Goal: Task Accomplishment & Management: Use online tool/utility

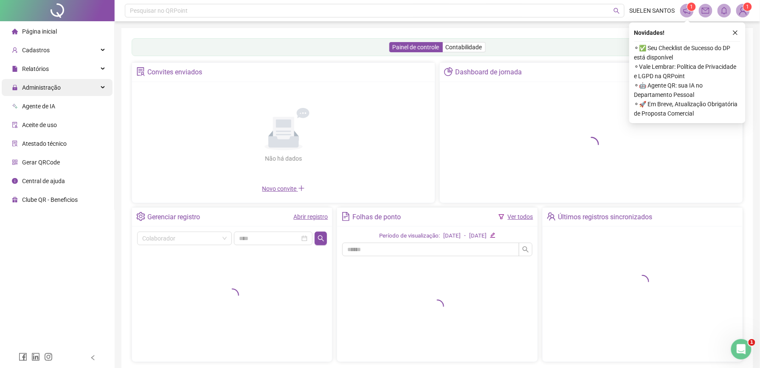
click at [33, 88] on span "Administração" at bounding box center [41, 87] width 39 height 7
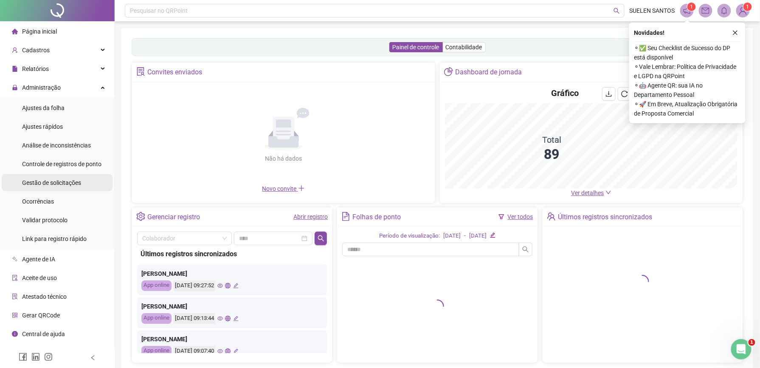
click at [65, 183] on span "Gestão de solicitações" at bounding box center [51, 182] width 59 height 7
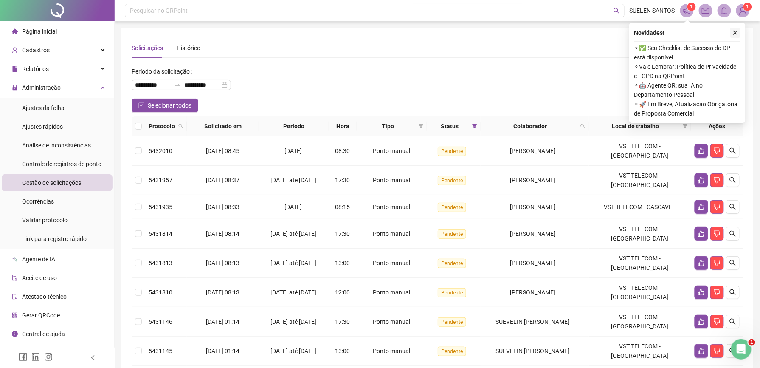
click at [734, 34] on icon "close" at bounding box center [735, 33] width 5 height 5
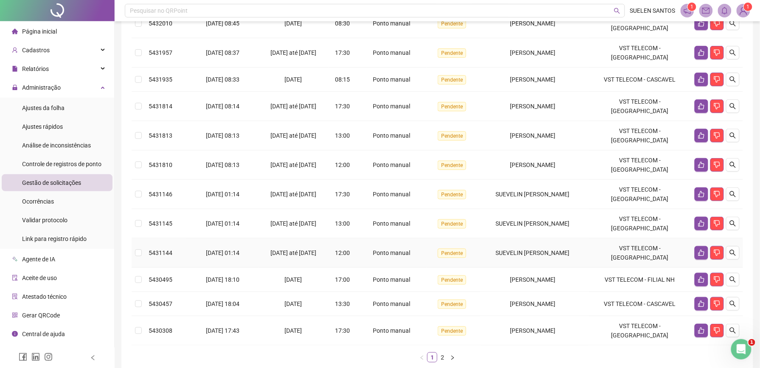
scroll to position [167, 0]
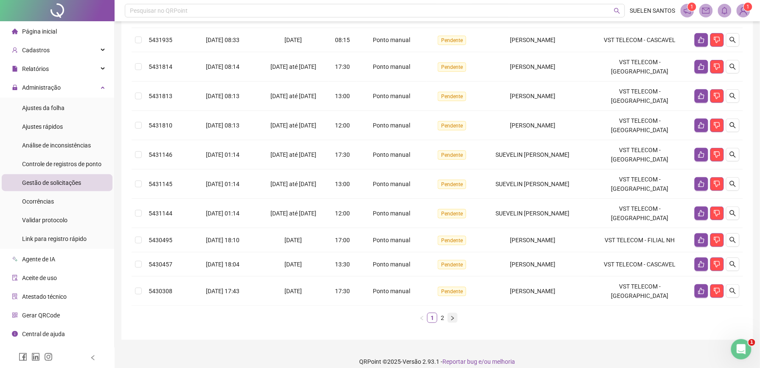
click at [452, 313] on button "button" at bounding box center [453, 318] width 10 height 10
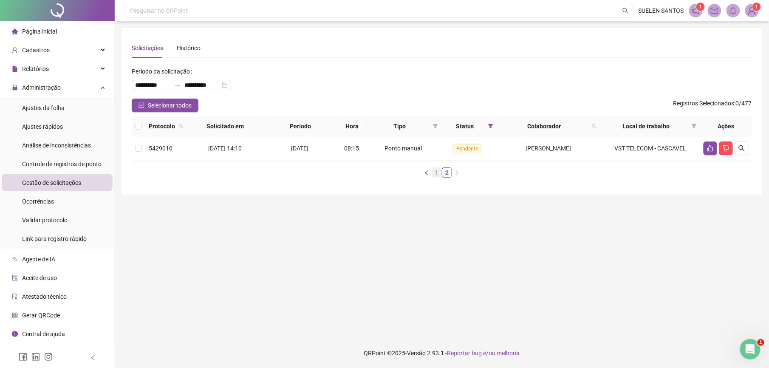
click at [436, 170] on link "1" at bounding box center [436, 172] width 9 height 9
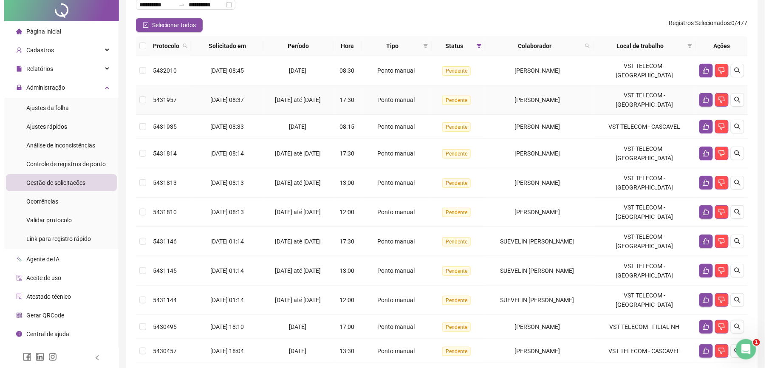
scroll to position [167, 0]
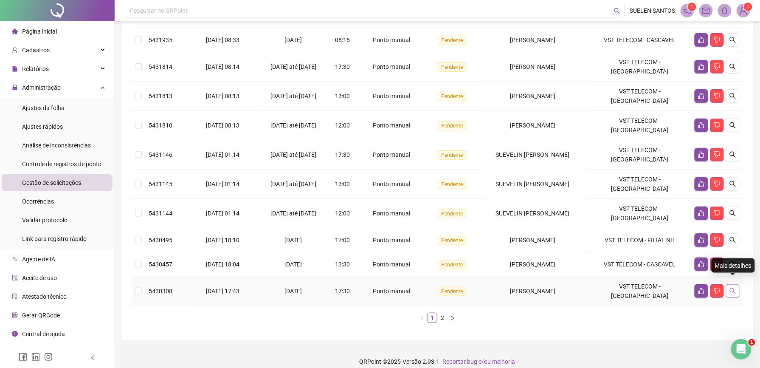
click at [733, 284] on button "button" at bounding box center [733, 291] width 14 height 14
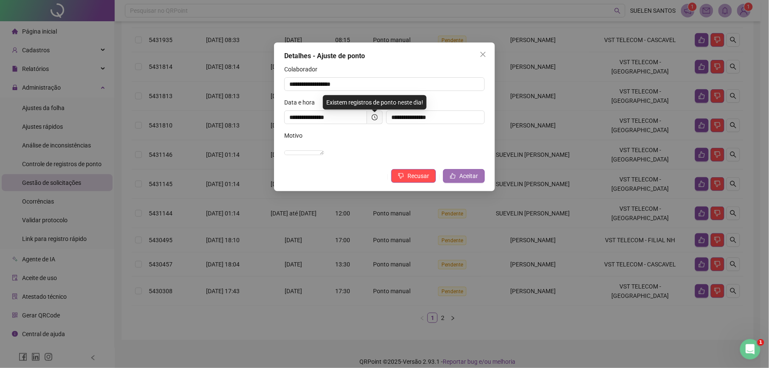
click at [457, 183] on button "Aceitar" at bounding box center [464, 176] width 42 height 14
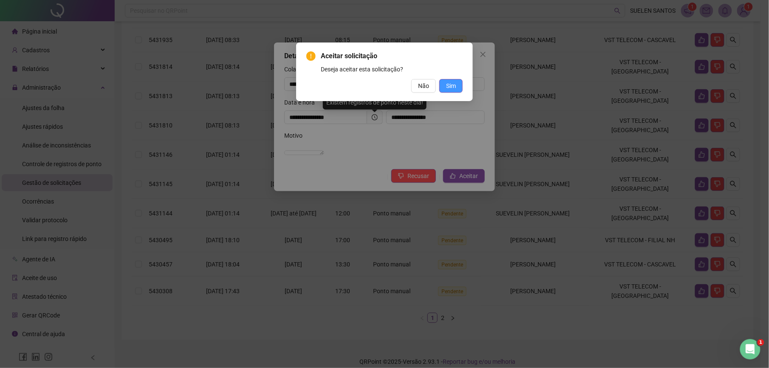
click at [451, 87] on span "Sim" at bounding box center [451, 85] width 10 height 9
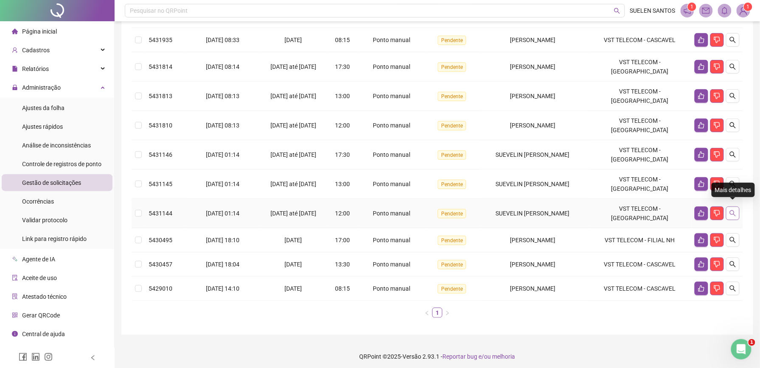
click at [734, 211] on icon "search" at bounding box center [733, 213] width 7 height 7
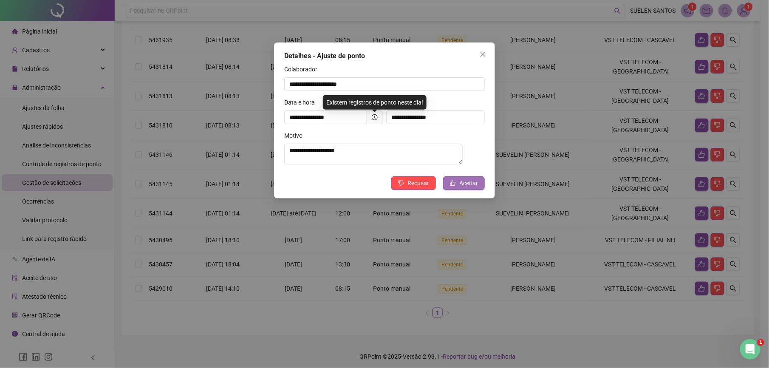
click at [467, 182] on span "Aceitar" at bounding box center [468, 182] width 19 height 9
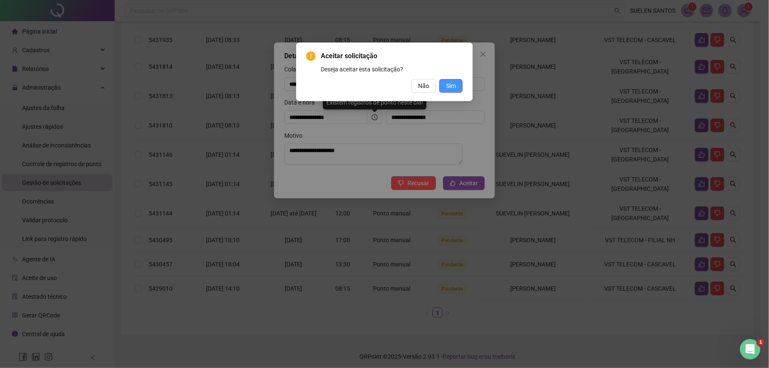
click at [448, 85] on span "Sim" at bounding box center [451, 85] width 10 height 9
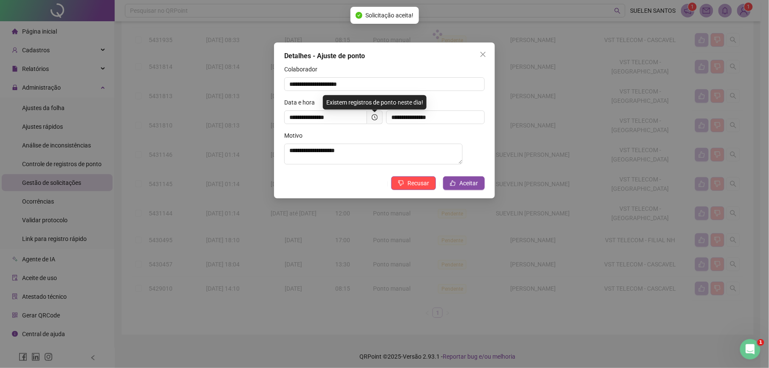
scroll to position [138, 0]
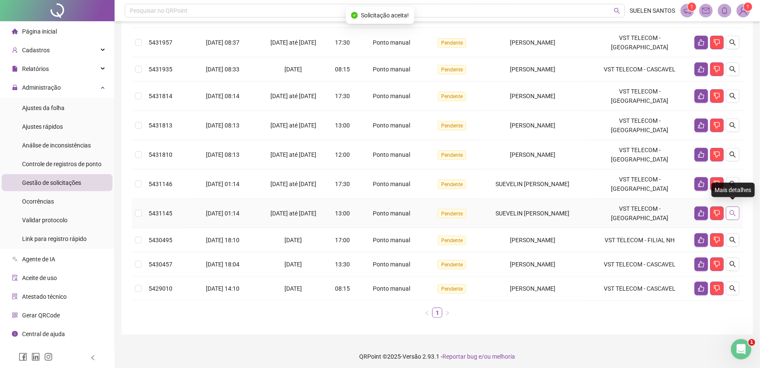
click at [734, 210] on icon "search" at bounding box center [733, 213] width 7 height 7
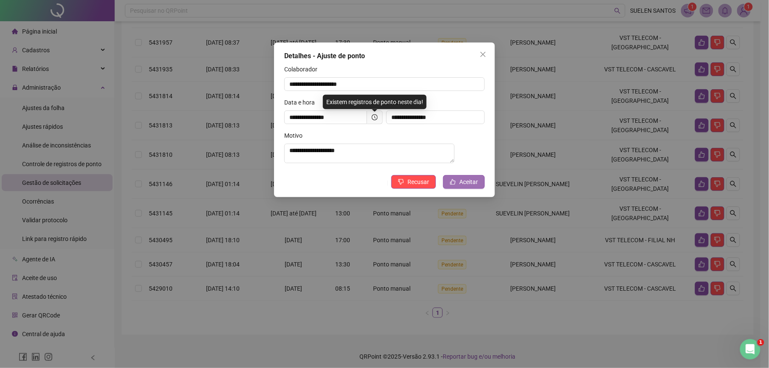
click at [471, 185] on span "Aceitar" at bounding box center [468, 181] width 19 height 9
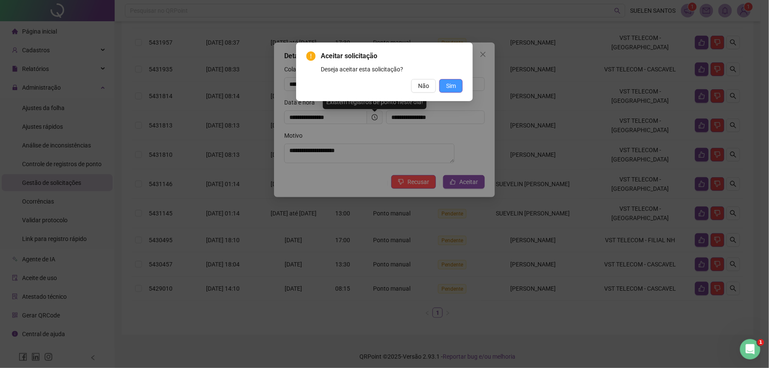
click at [441, 87] on button "Sim" at bounding box center [450, 86] width 23 height 14
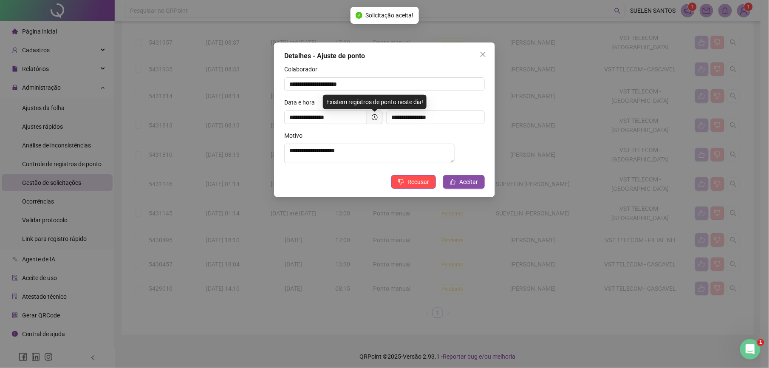
scroll to position [108, 0]
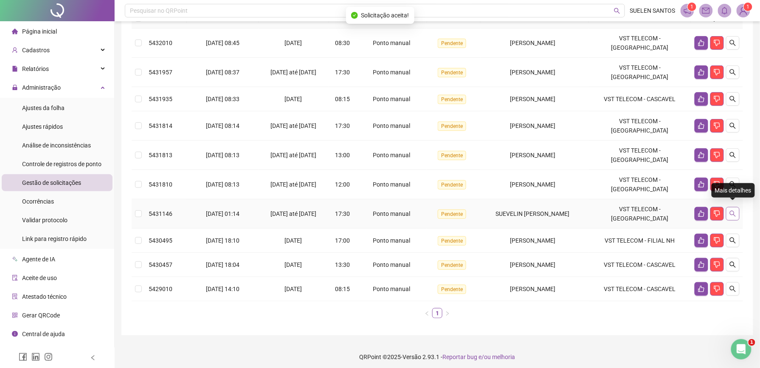
click at [730, 210] on icon "search" at bounding box center [733, 213] width 7 height 7
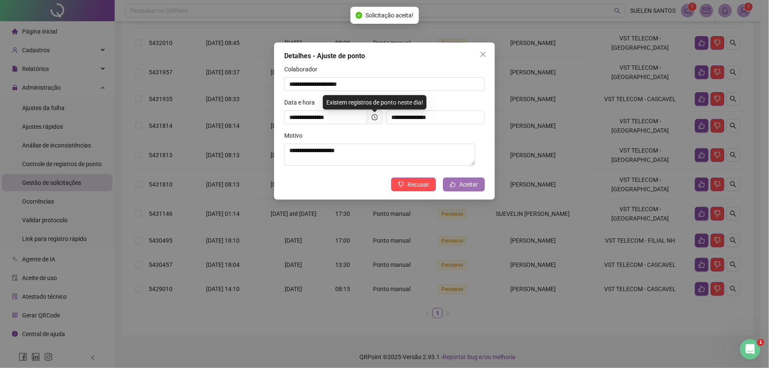
click at [459, 191] on button "Aceitar" at bounding box center [464, 185] width 42 height 14
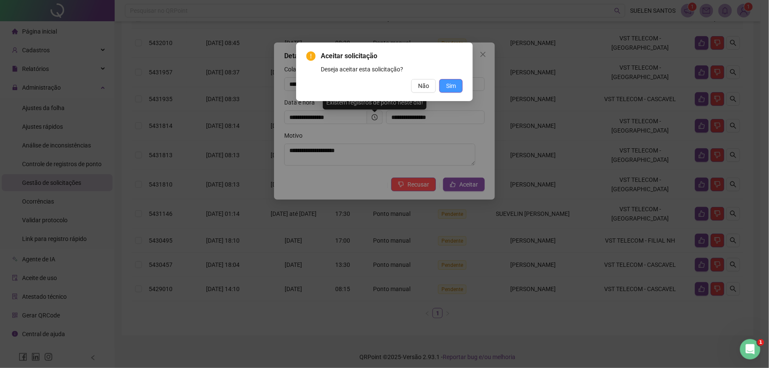
click at [452, 86] on span "Sim" at bounding box center [451, 85] width 10 height 9
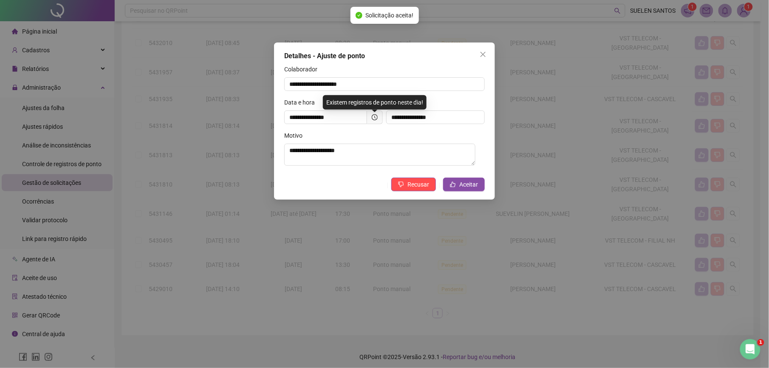
scroll to position [79, 0]
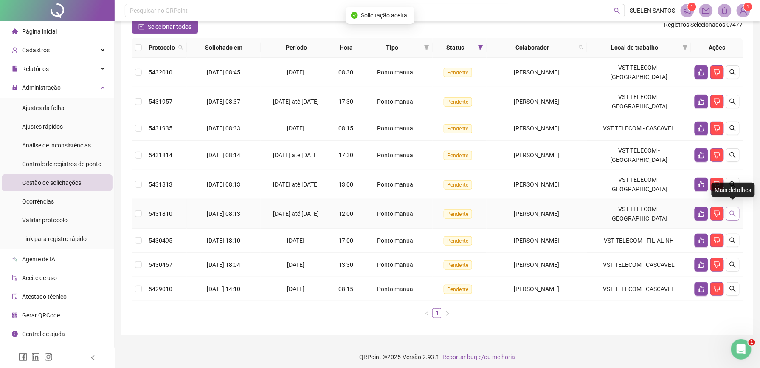
click at [734, 211] on icon "search" at bounding box center [733, 214] width 6 height 6
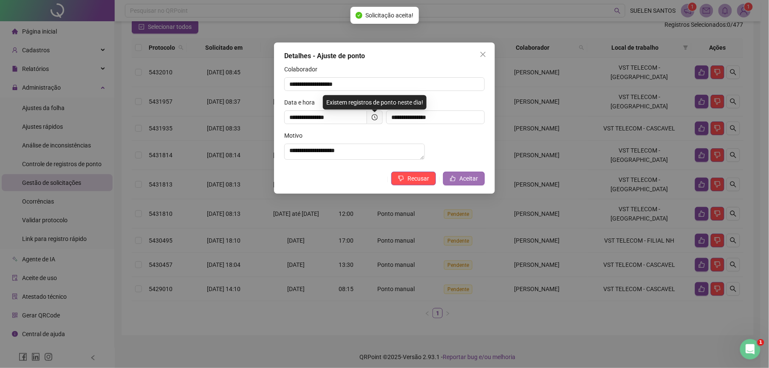
click at [471, 183] on span "Aceitar" at bounding box center [468, 178] width 19 height 9
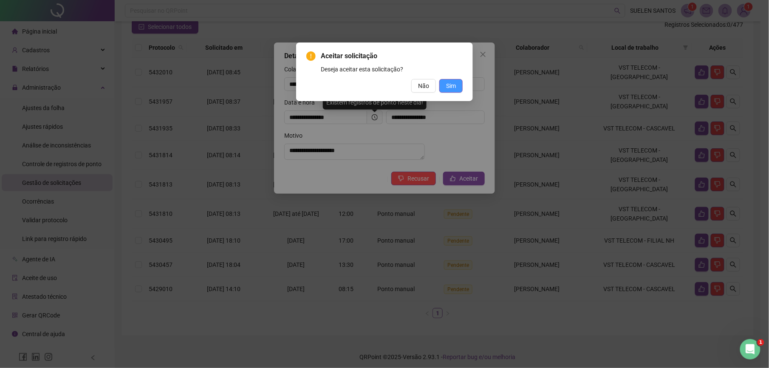
click at [447, 87] on span "Sim" at bounding box center [451, 85] width 10 height 9
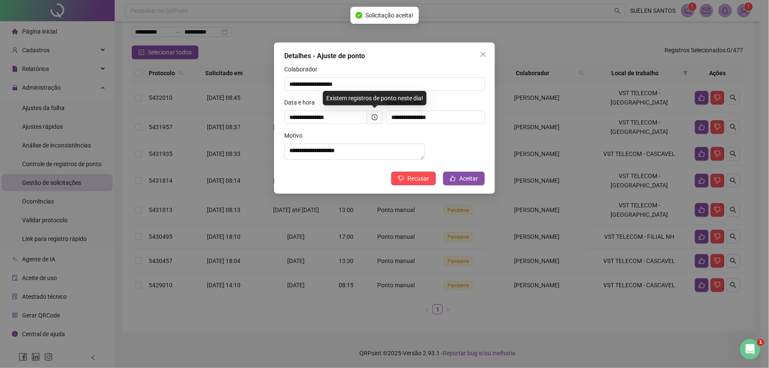
scroll to position [49, 0]
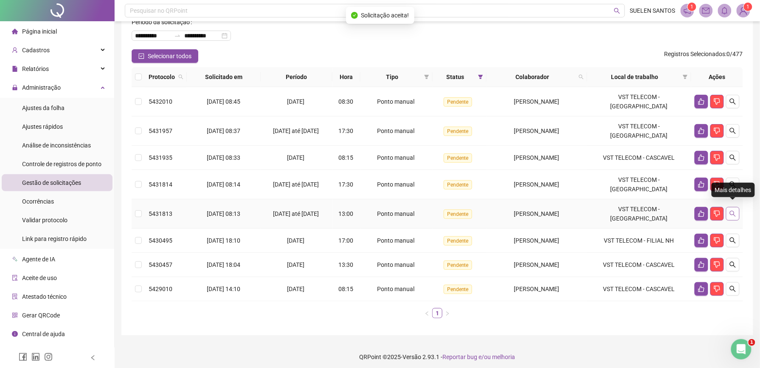
click at [733, 210] on icon "search" at bounding box center [733, 213] width 7 height 7
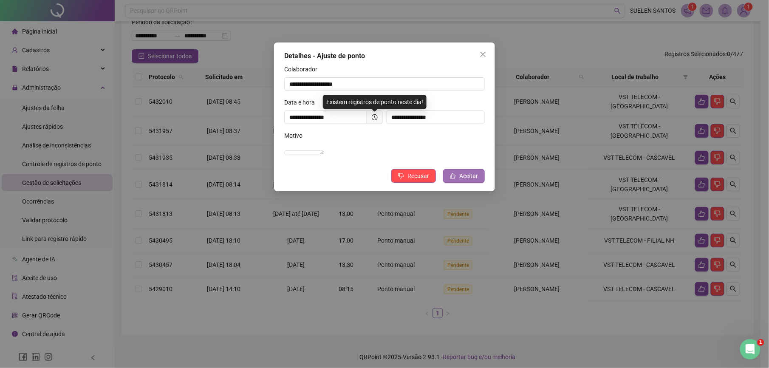
click at [472, 180] on span "Aceitar" at bounding box center [468, 175] width 19 height 9
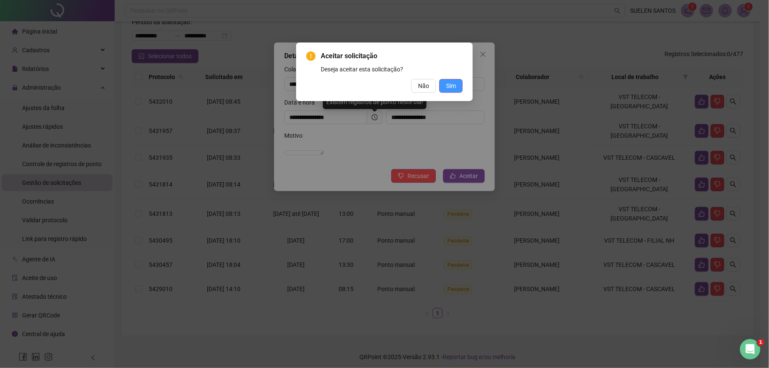
click at [449, 89] on span "Sim" at bounding box center [451, 85] width 10 height 9
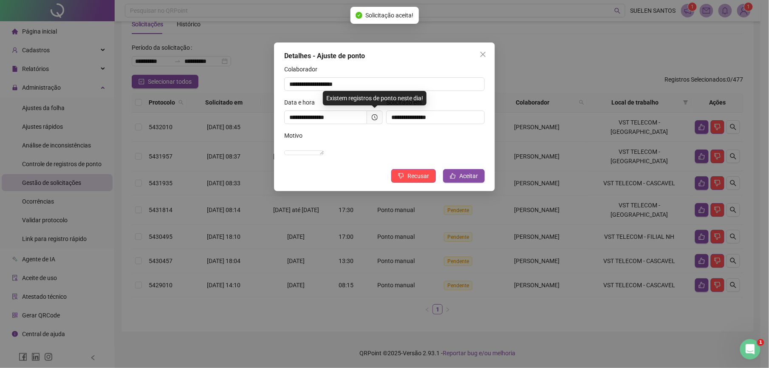
scroll to position [20, 0]
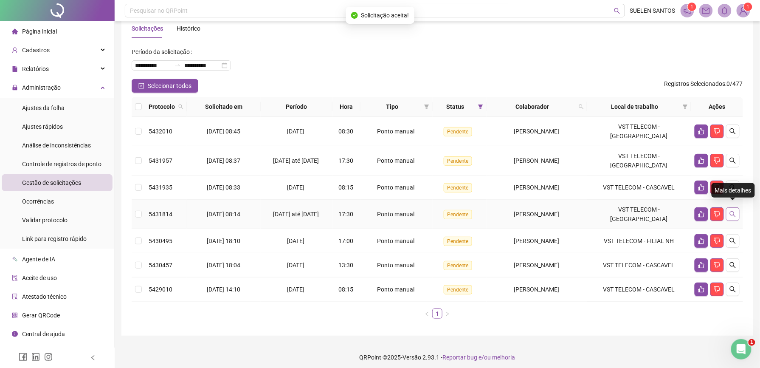
click at [732, 211] on icon "search" at bounding box center [733, 214] width 7 height 7
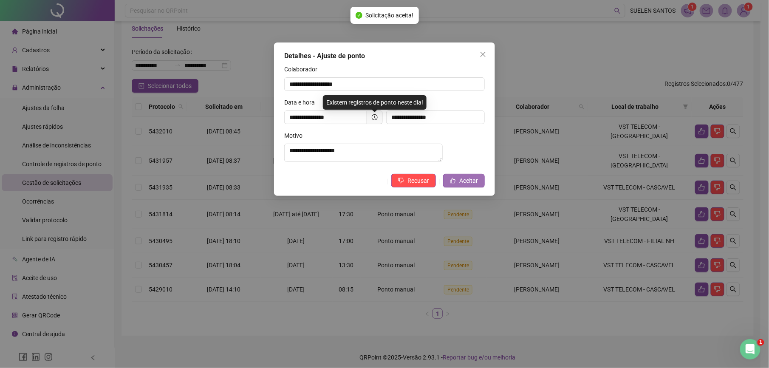
click at [456, 183] on icon "like" at bounding box center [453, 181] width 6 height 6
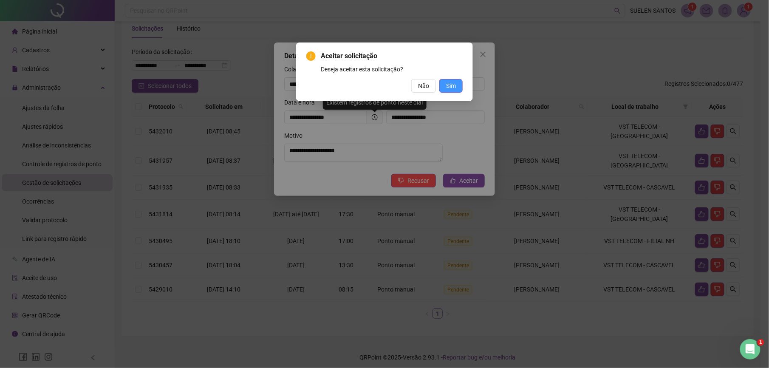
click at [447, 87] on span "Sim" at bounding box center [451, 85] width 10 height 9
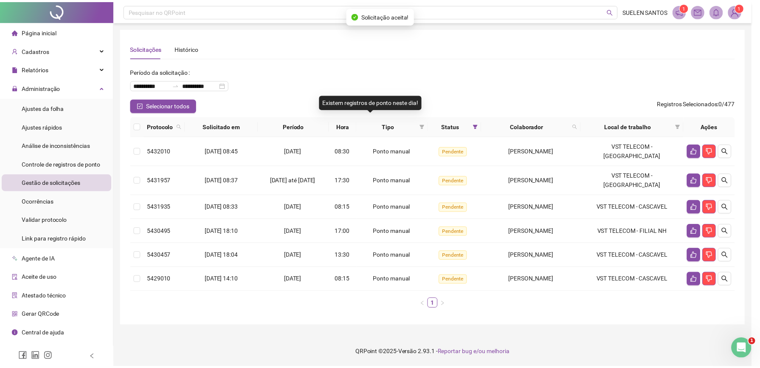
scroll to position [0, 0]
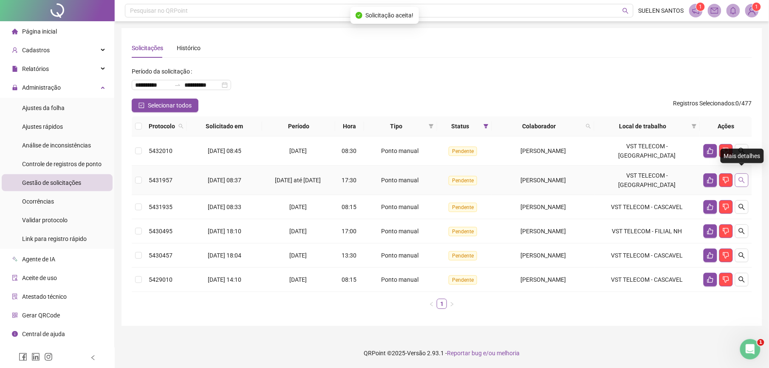
click at [740, 173] on button "button" at bounding box center [742, 180] width 14 height 14
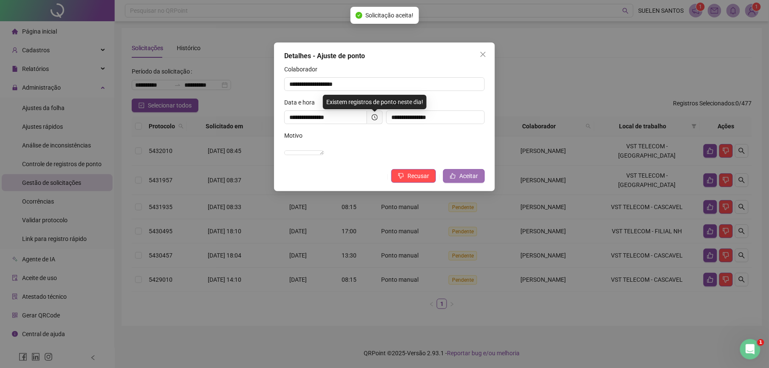
click at [473, 180] on span "Aceitar" at bounding box center [468, 175] width 19 height 9
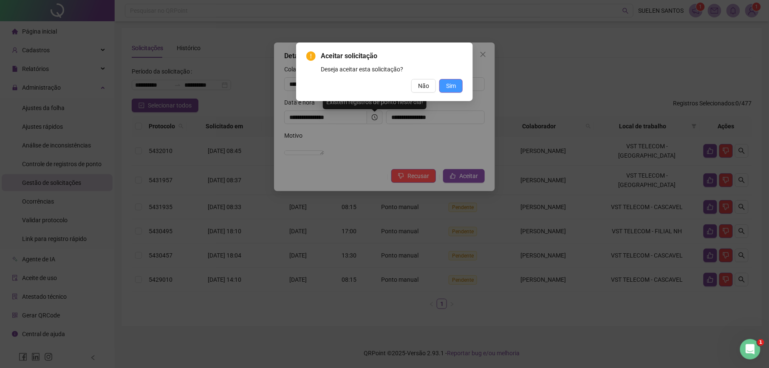
click at [451, 87] on span "Sim" at bounding box center [451, 85] width 10 height 9
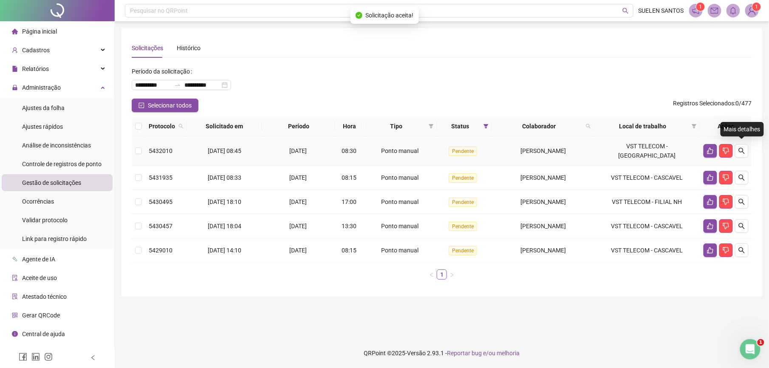
click at [741, 148] on icon "search" at bounding box center [741, 150] width 7 height 7
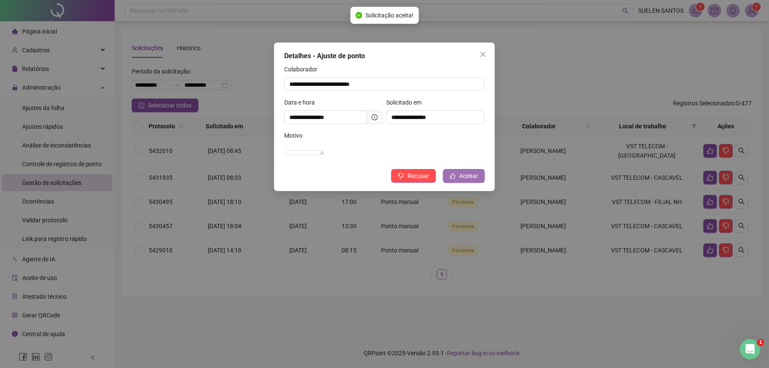
click at [479, 182] on button "Aceitar" at bounding box center [464, 176] width 42 height 14
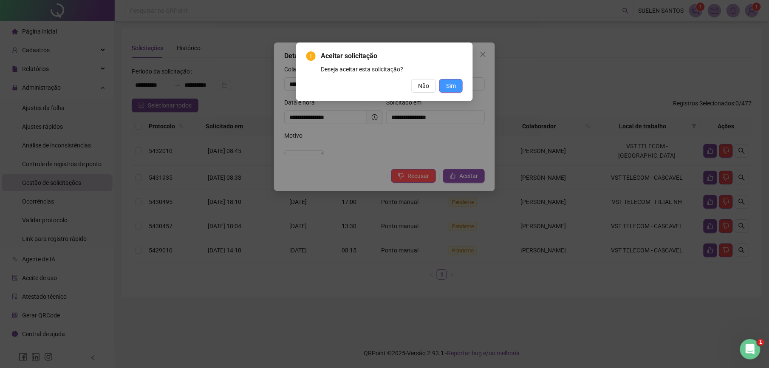
click at [444, 87] on button "Sim" at bounding box center [450, 86] width 23 height 14
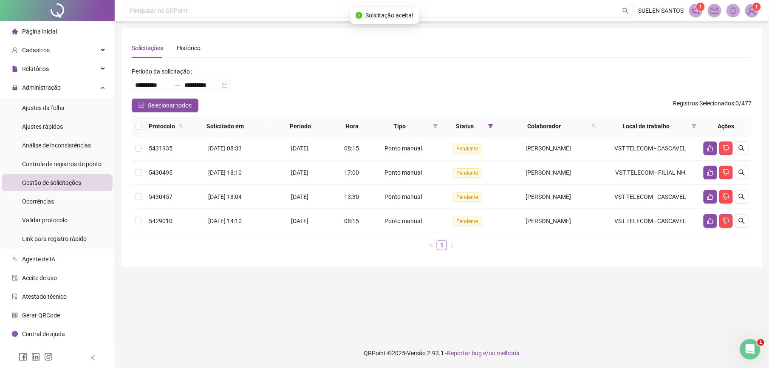
click at [339, 268] on main "**********" at bounding box center [441, 179] width 640 height 303
click at [43, 108] on span "Ajustes da folha" at bounding box center [43, 107] width 42 height 7
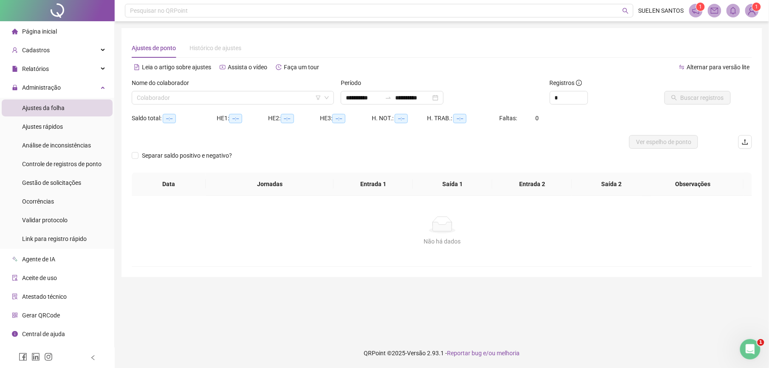
type input "**********"
click at [175, 93] on input "search" at bounding box center [229, 97] width 184 height 13
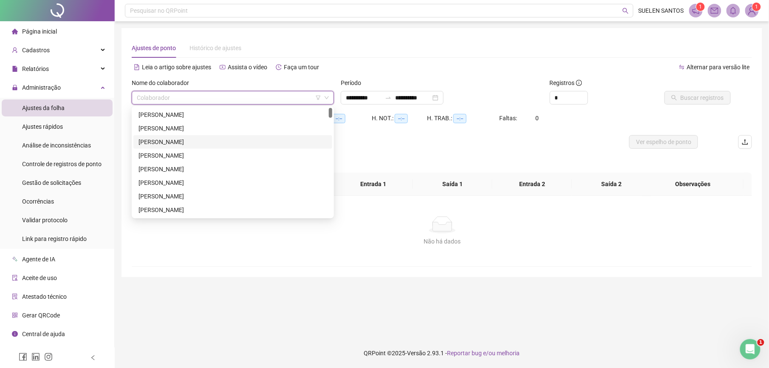
click at [216, 145] on div "[PERSON_NAME]" at bounding box center [232, 141] width 189 height 9
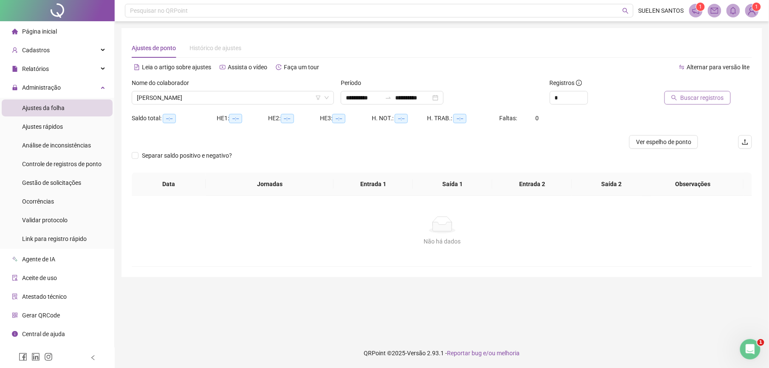
click at [683, 96] on span "Buscar registros" at bounding box center [701, 97] width 43 height 9
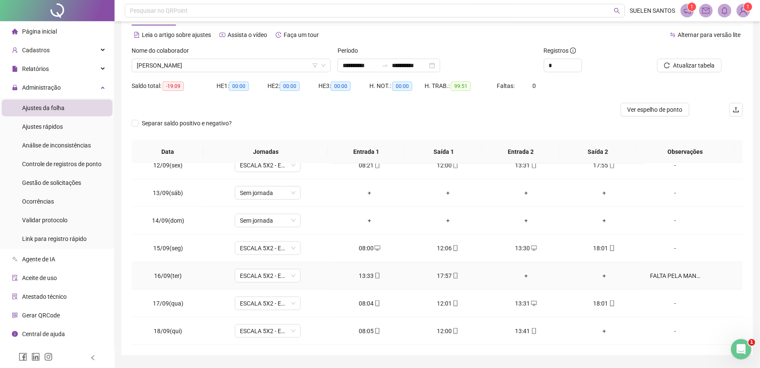
scroll to position [56, 0]
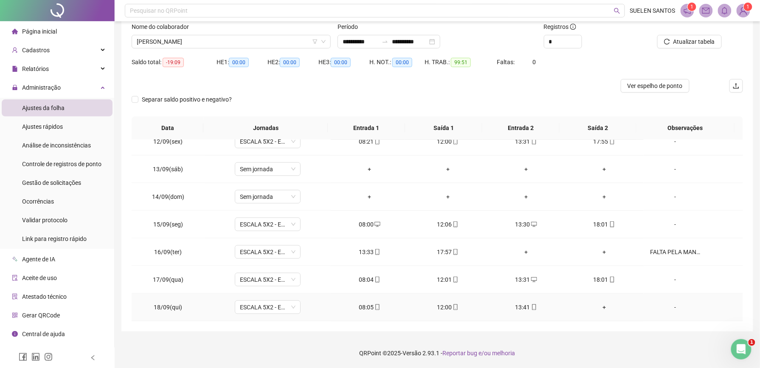
click at [598, 306] on div "+" at bounding box center [604, 306] width 65 height 9
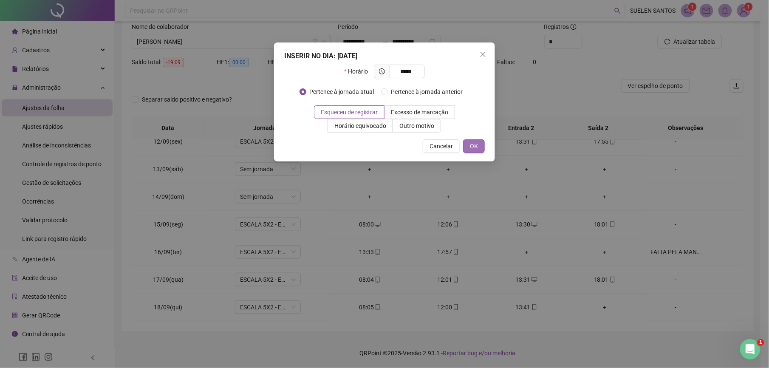
type input "*****"
click at [473, 147] on span "OK" at bounding box center [474, 145] width 8 height 9
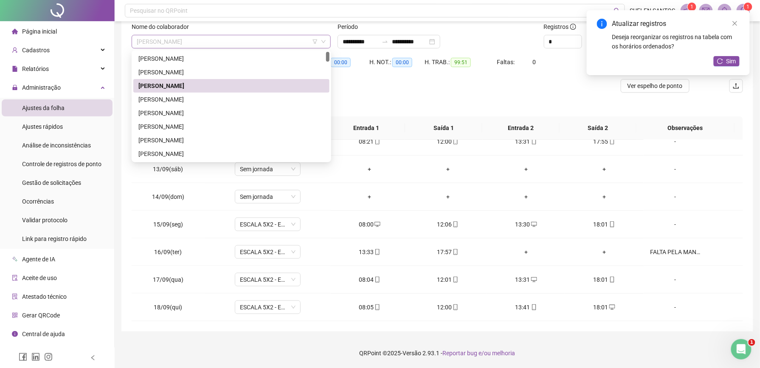
click at [245, 43] on span "[PERSON_NAME]" at bounding box center [231, 41] width 189 height 13
click at [208, 99] on div "[PERSON_NAME]" at bounding box center [231, 99] width 186 height 9
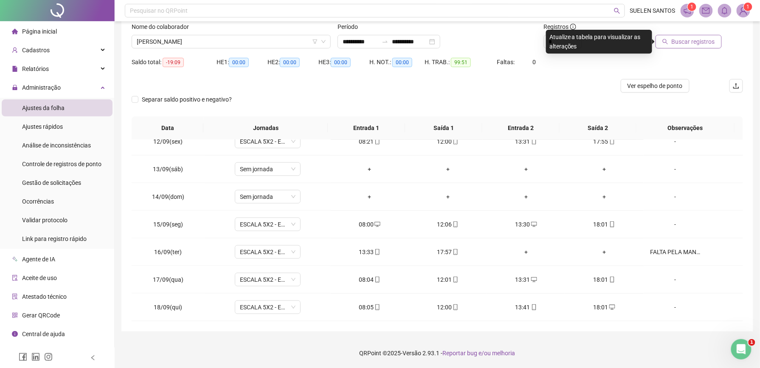
click at [683, 48] on button "Buscar registros" at bounding box center [689, 42] width 66 height 14
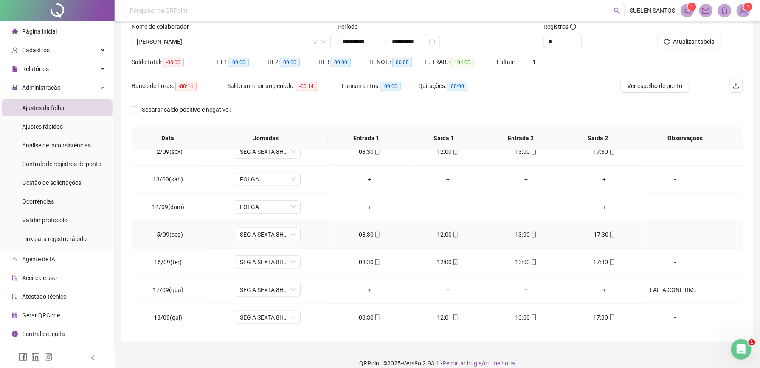
scroll to position [66, 0]
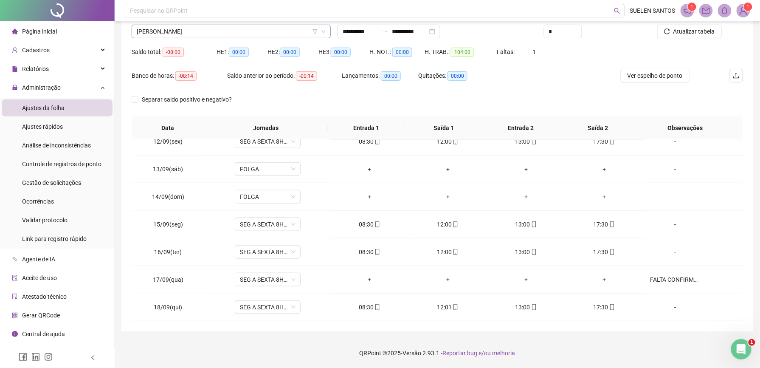
click at [231, 31] on span "[PERSON_NAME]" at bounding box center [231, 31] width 189 height 13
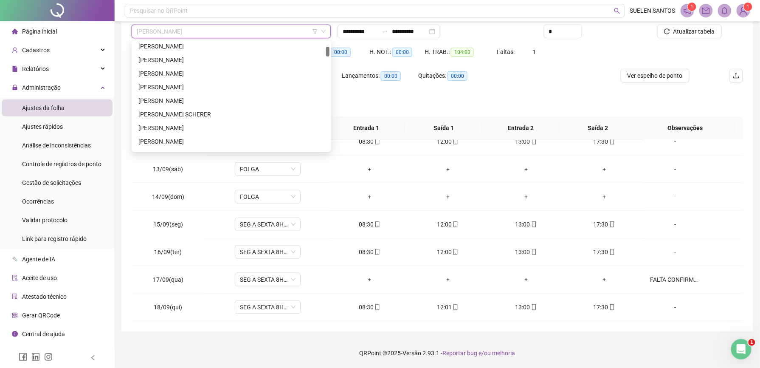
scroll to position [113, 0]
click at [174, 135] on div "[PERSON_NAME]" at bounding box center [231, 139] width 186 height 9
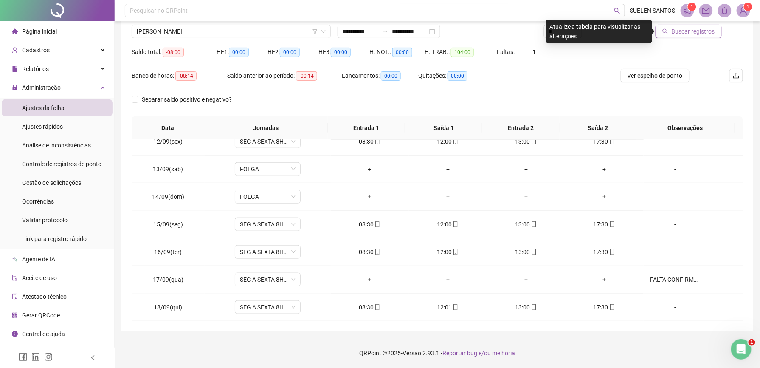
click at [692, 34] on span "Buscar registros" at bounding box center [693, 31] width 43 height 9
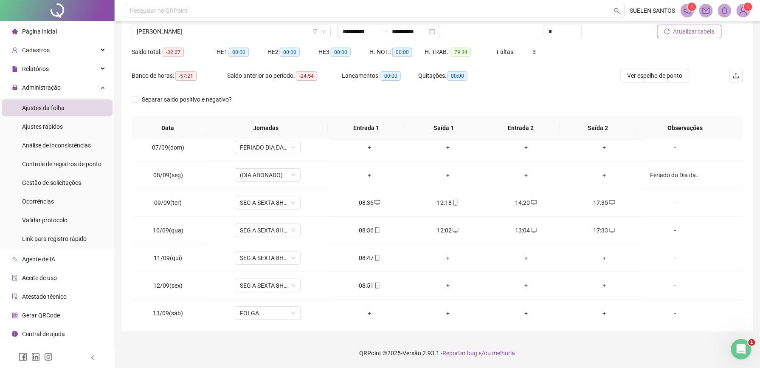
scroll to position [148, 0]
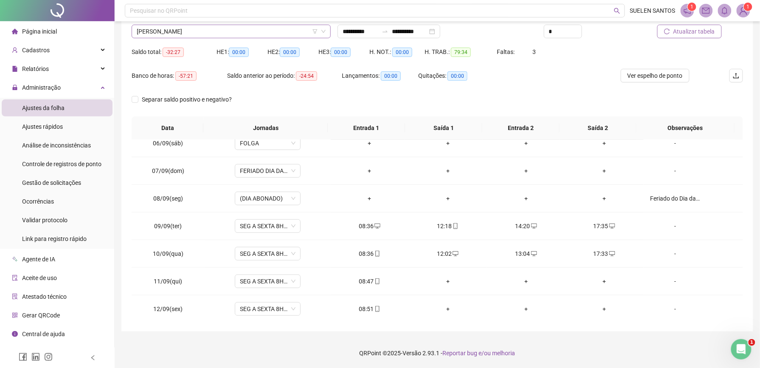
click at [206, 31] on span "[PERSON_NAME]" at bounding box center [231, 31] width 189 height 13
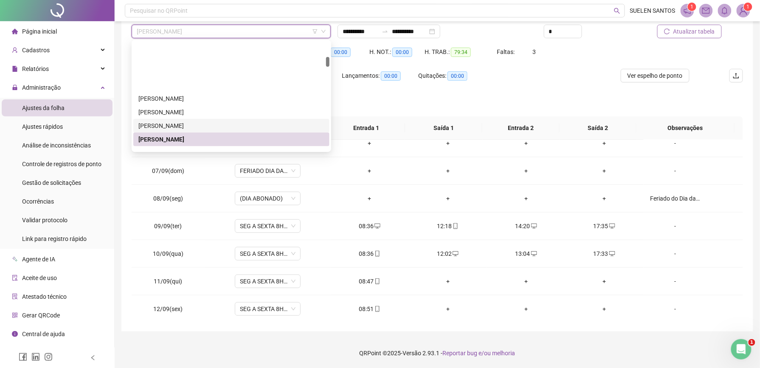
scroll to position [170, 0]
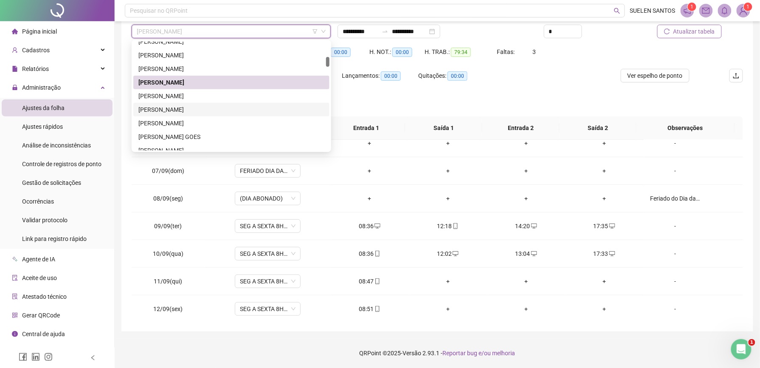
click at [172, 109] on div "[PERSON_NAME]" at bounding box center [231, 109] width 186 height 9
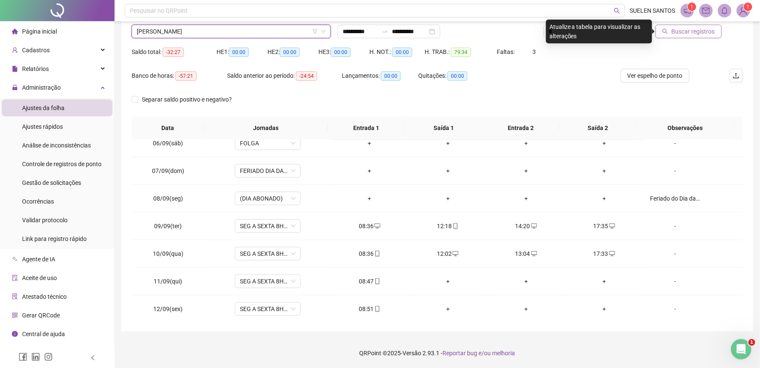
click at [683, 29] on span "Buscar registros" at bounding box center [693, 31] width 43 height 9
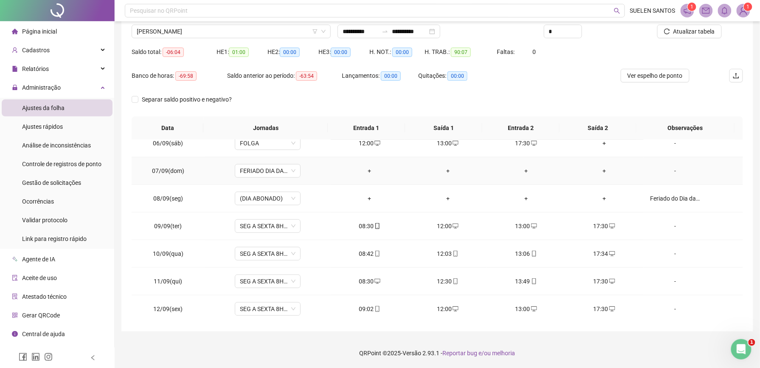
scroll to position [318, 0]
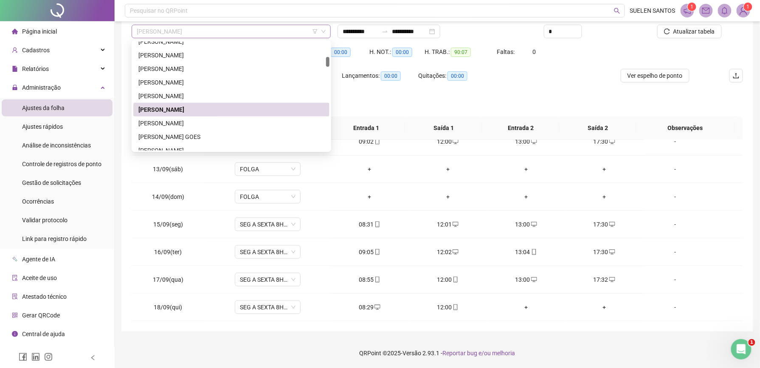
click at [231, 31] on span "[PERSON_NAME]" at bounding box center [231, 31] width 189 height 13
click at [180, 127] on div "[PERSON_NAME]" at bounding box center [231, 122] width 186 height 9
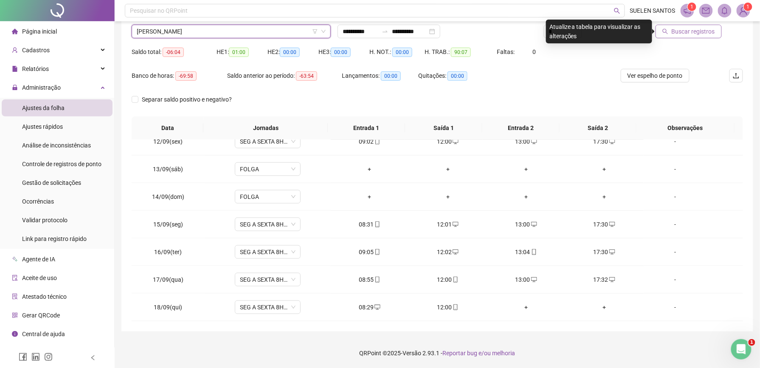
click at [700, 32] on span "Buscar registros" at bounding box center [693, 31] width 43 height 9
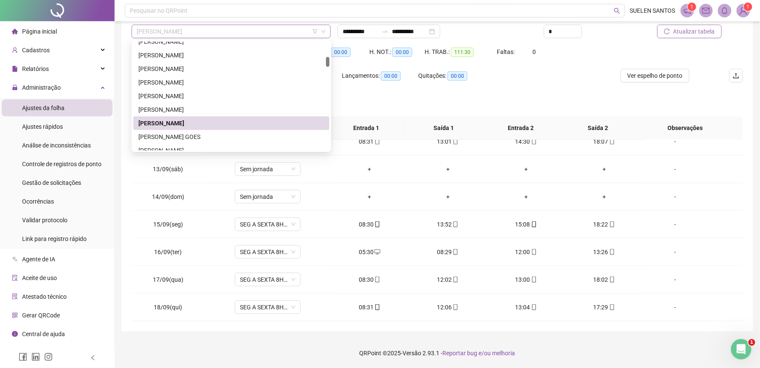
click at [218, 33] on span "[PERSON_NAME]" at bounding box center [231, 31] width 189 height 13
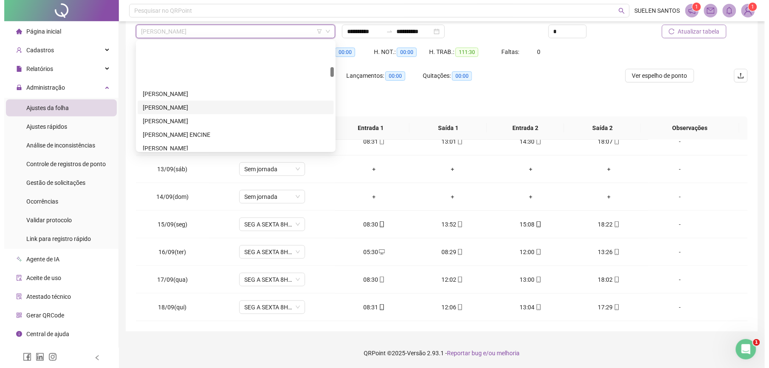
scroll to position [283, 0]
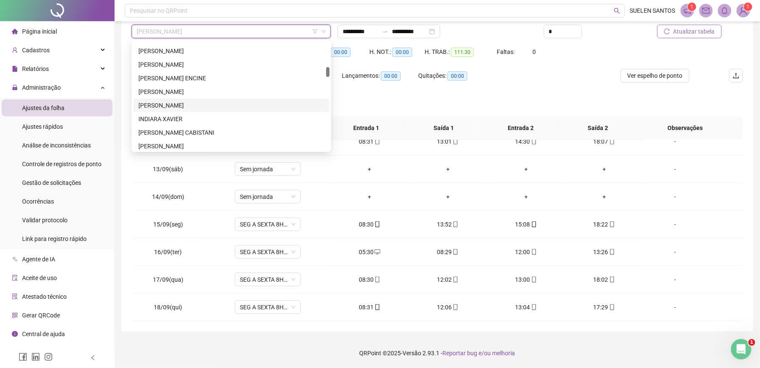
click at [183, 105] on div "[PERSON_NAME]" at bounding box center [231, 105] width 186 height 9
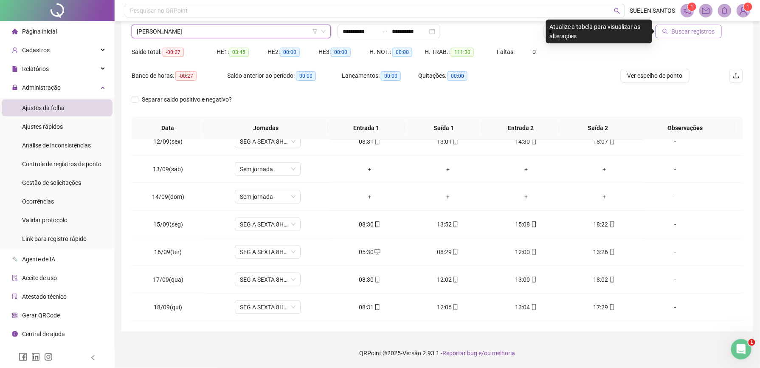
click at [694, 36] on span "Buscar registros" at bounding box center [693, 31] width 43 height 9
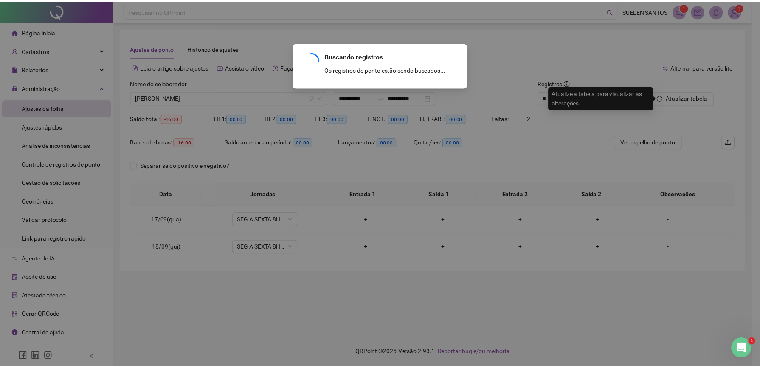
scroll to position [0, 0]
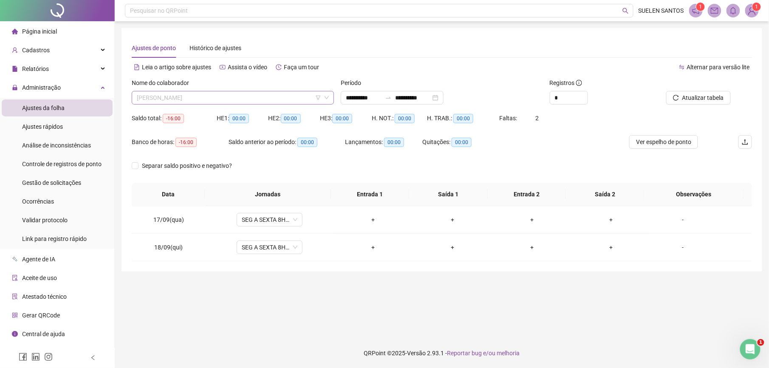
click at [242, 102] on span "[PERSON_NAME]" at bounding box center [233, 97] width 192 height 13
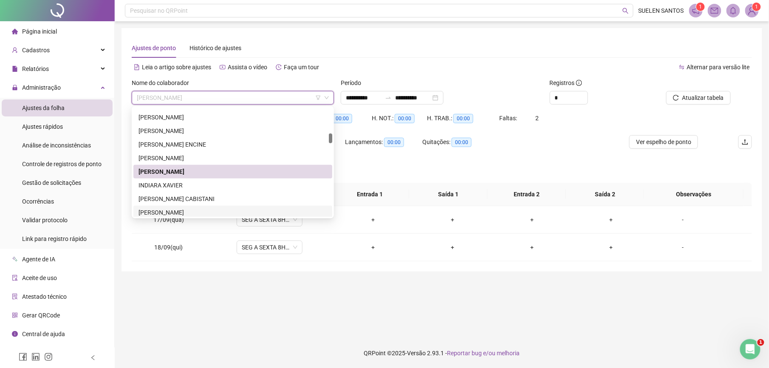
click at [166, 215] on div "[PERSON_NAME]" at bounding box center [232, 212] width 189 height 9
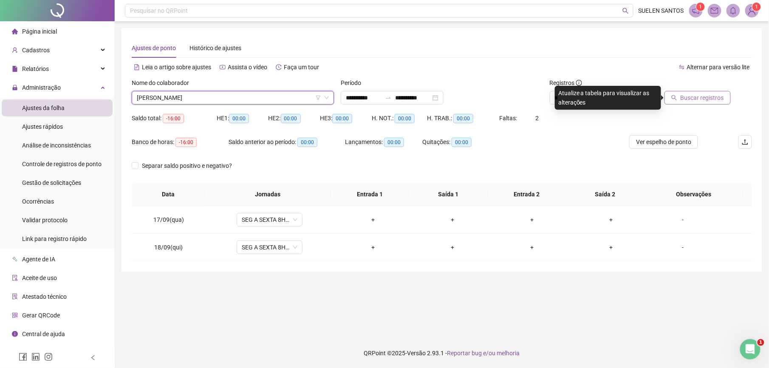
click at [704, 97] on span "Buscar registros" at bounding box center [701, 97] width 43 height 9
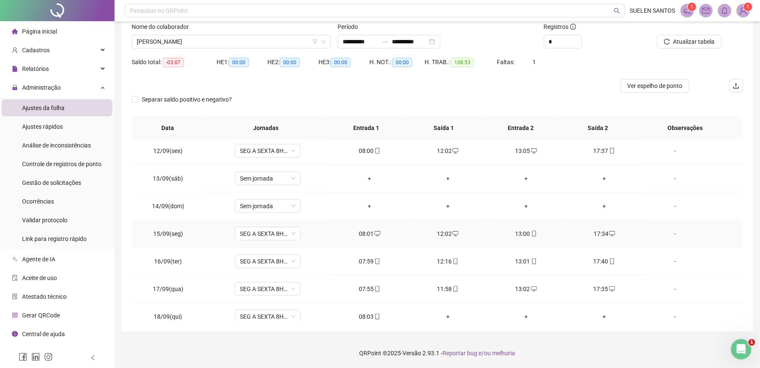
scroll to position [318, 0]
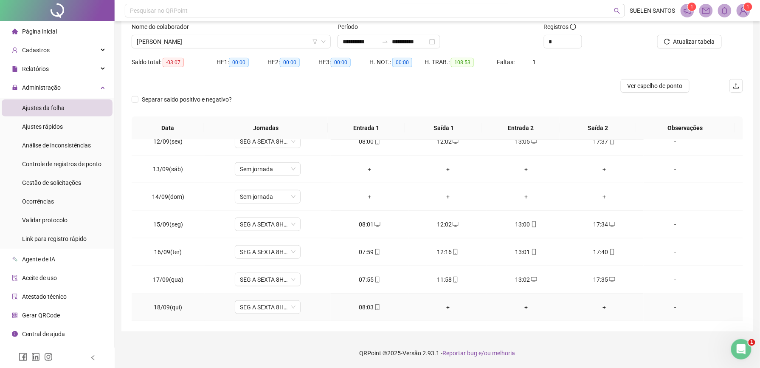
click at [443, 307] on div "+" at bounding box center [448, 306] width 65 height 9
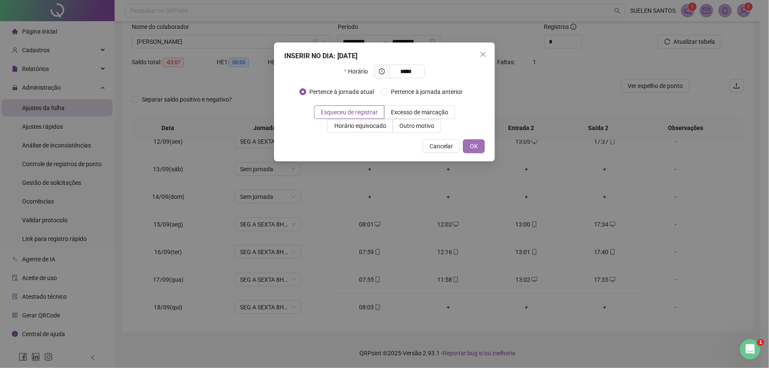
type input "*****"
click at [473, 143] on span "OK" at bounding box center [474, 145] width 8 height 9
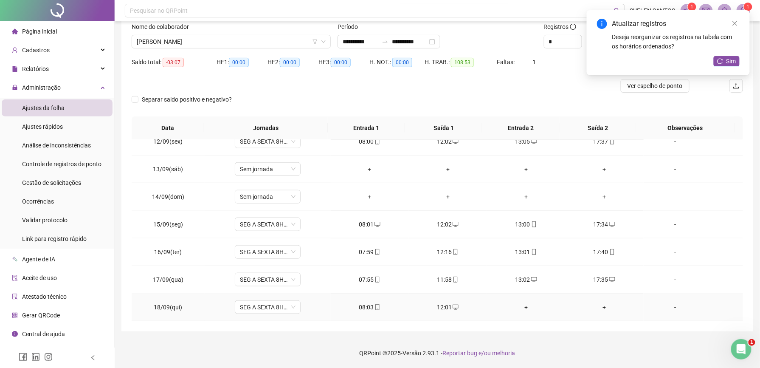
click at [522, 306] on div "+" at bounding box center [526, 306] width 65 height 9
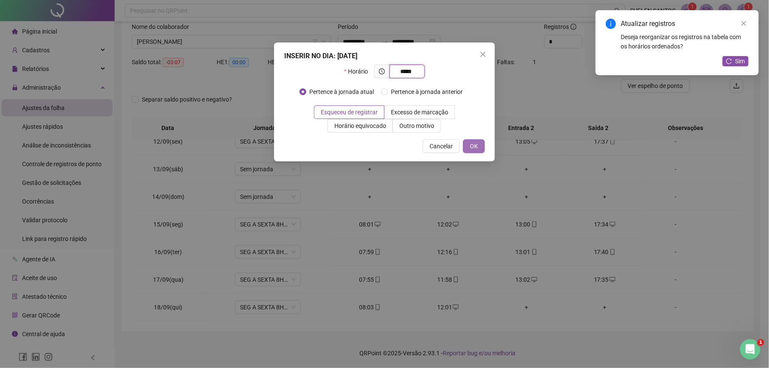
type input "*****"
click at [476, 148] on span "OK" at bounding box center [474, 145] width 8 height 9
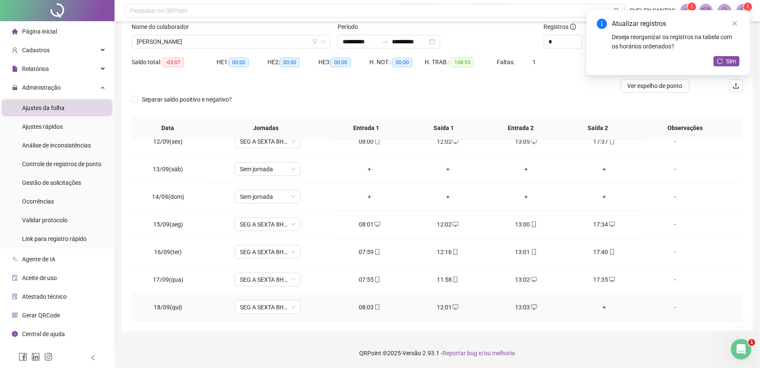
click at [597, 307] on div "+" at bounding box center [604, 306] width 65 height 9
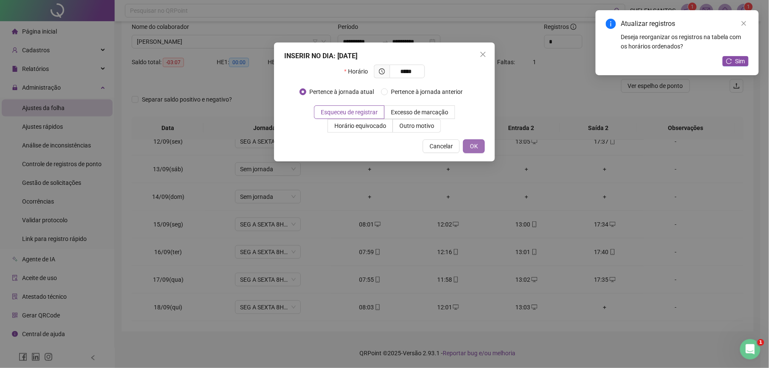
type input "*****"
click at [473, 143] on span "OK" at bounding box center [474, 145] width 8 height 9
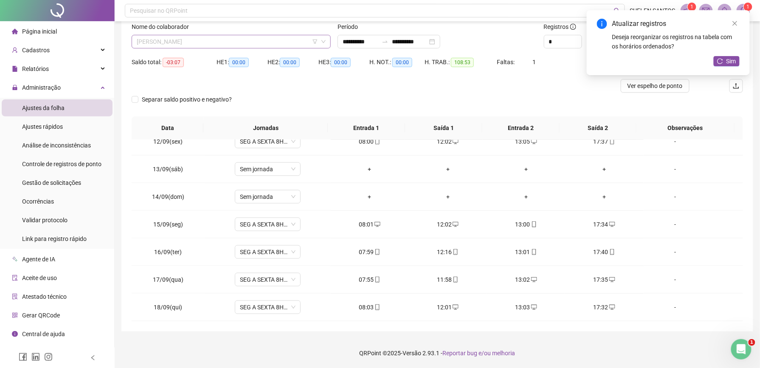
scroll to position [285, 0]
click at [194, 40] on span "[PERSON_NAME]" at bounding box center [231, 41] width 189 height 13
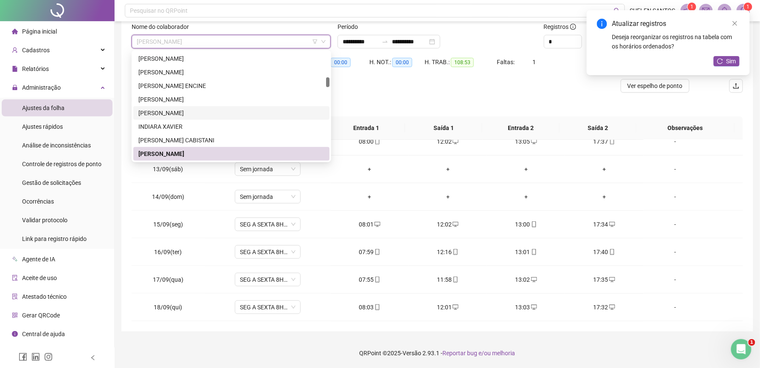
scroll to position [342, 0]
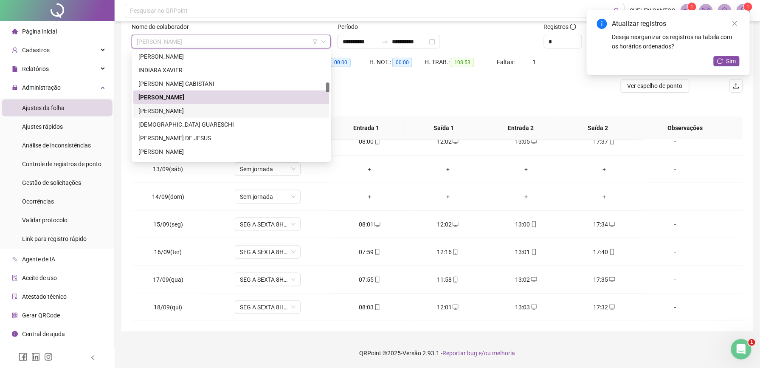
click at [172, 110] on div "[PERSON_NAME]" at bounding box center [231, 110] width 186 height 9
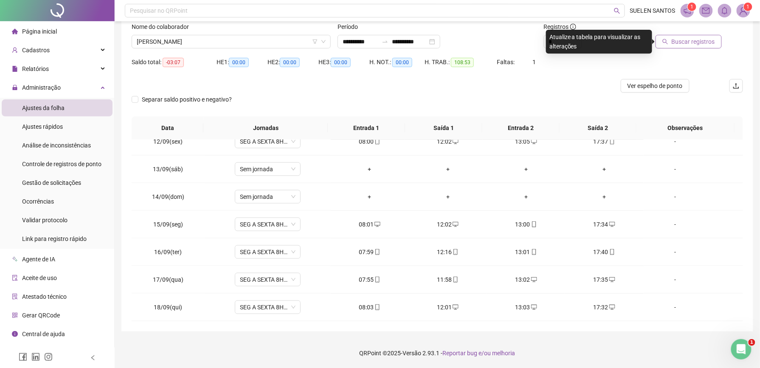
click at [688, 46] on button "Buscar registros" at bounding box center [689, 42] width 66 height 14
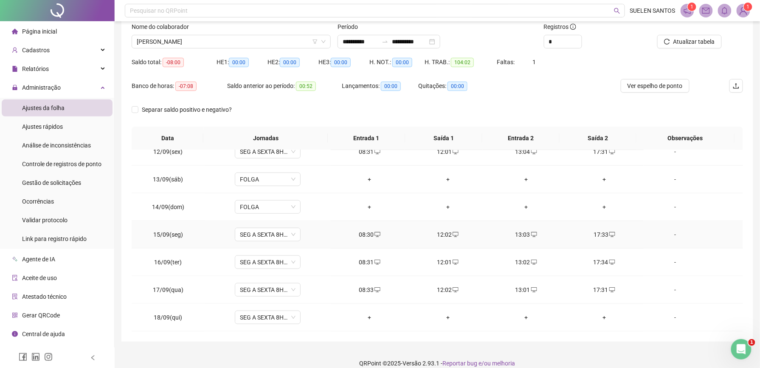
scroll to position [66, 0]
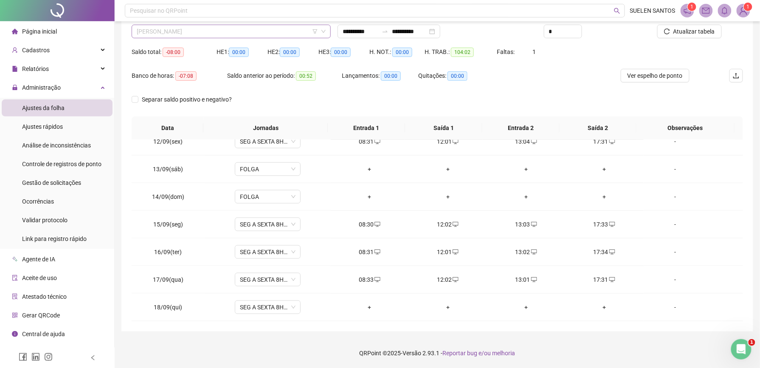
click at [203, 31] on span "[PERSON_NAME]" at bounding box center [231, 31] width 189 height 13
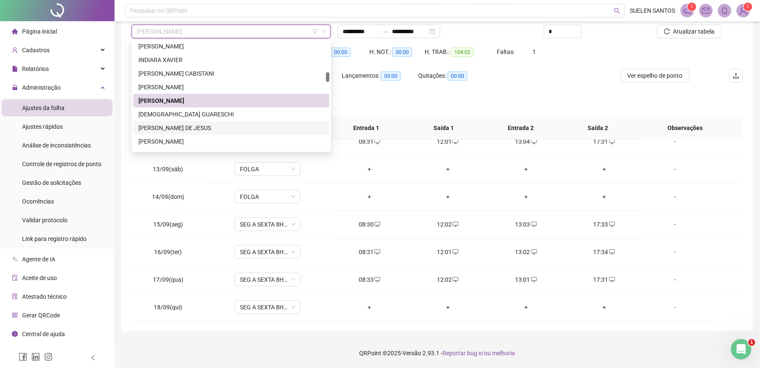
drag, startPoint x: 162, startPoint y: 127, endPoint x: 175, endPoint y: 133, distance: 14.7
click at [162, 127] on div "[PERSON_NAME] DE JESUS" at bounding box center [231, 127] width 186 height 9
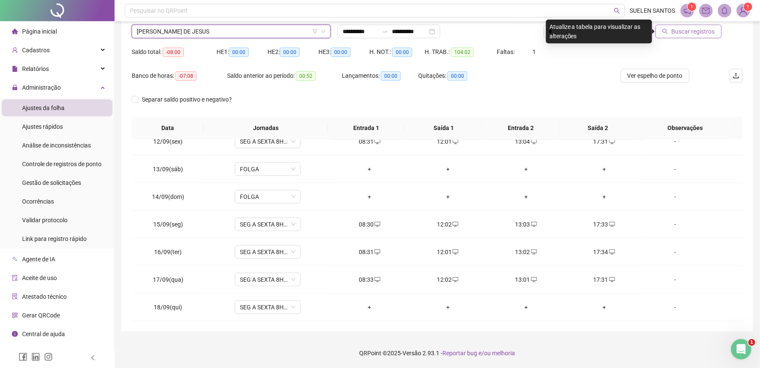
click at [685, 27] on span "Buscar registros" at bounding box center [693, 31] width 43 height 9
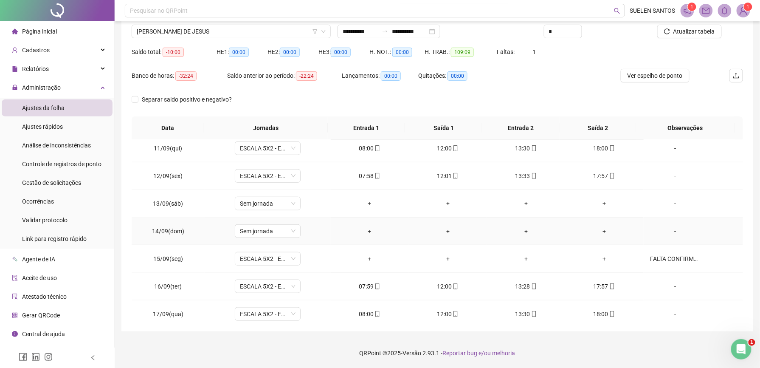
scroll to position [262, 0]
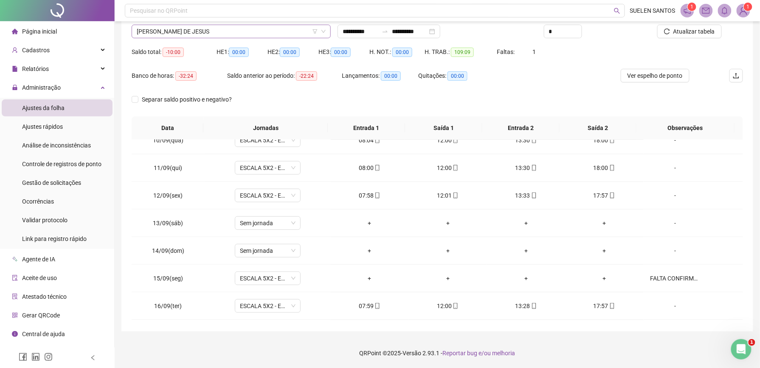
click at [228, 28] on span "[PERSON_NAME] DE JESUS" at bounding box center [231, 31] width 189 height 13
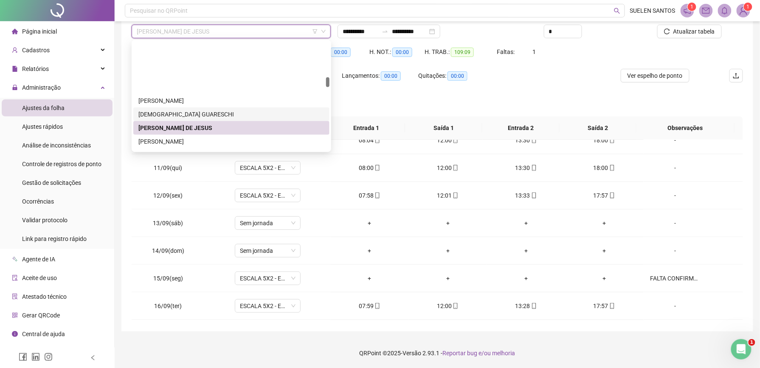
scroll to position [398, 0]
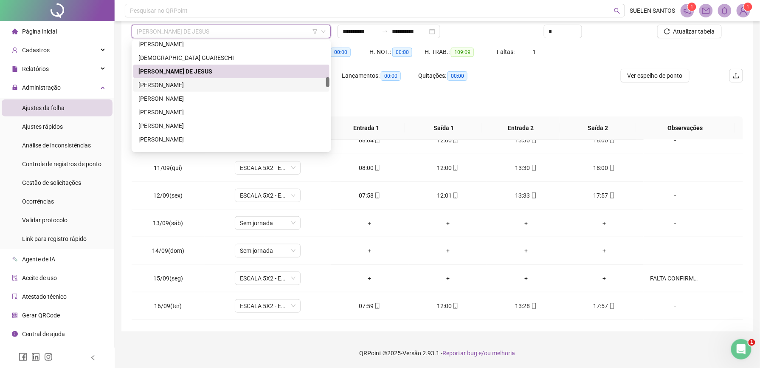
click at [161, 82] on div "[PERSON_NAME]" at bounding box center [231, 84] width 186 height 9
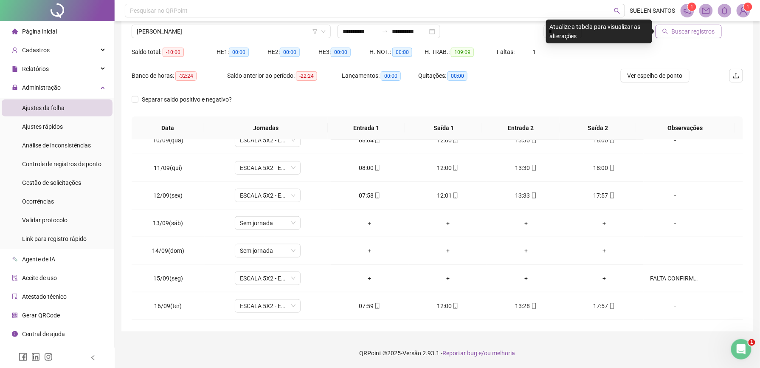
click at [693, 31] on span "Buscar registros" at bounding box center [693, 31] width 43 height 9
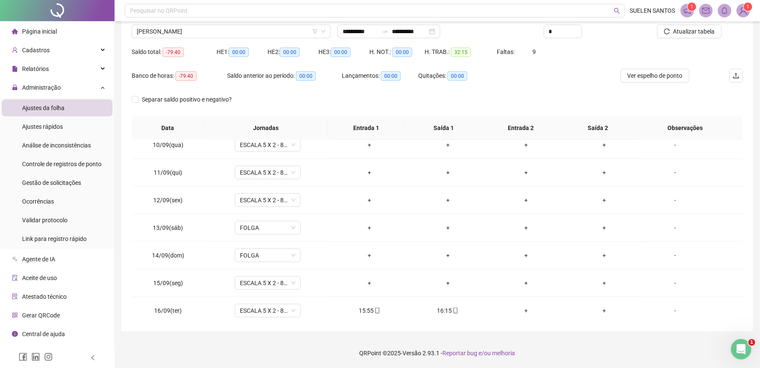
scroll to position [318, 0]
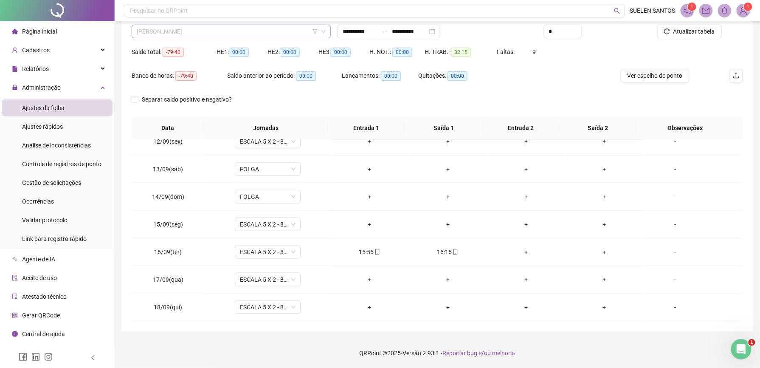
click at [203, 32] on span "[PERSON_NAME]" at bounding box center [231, 31] width 189 height 13
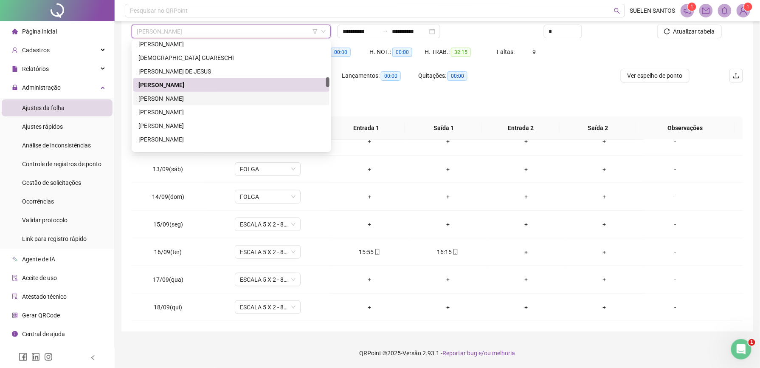
click at [185, 100] on div "[PERSON_NAME]" at bounding box center [231, 98] width 186 height 9
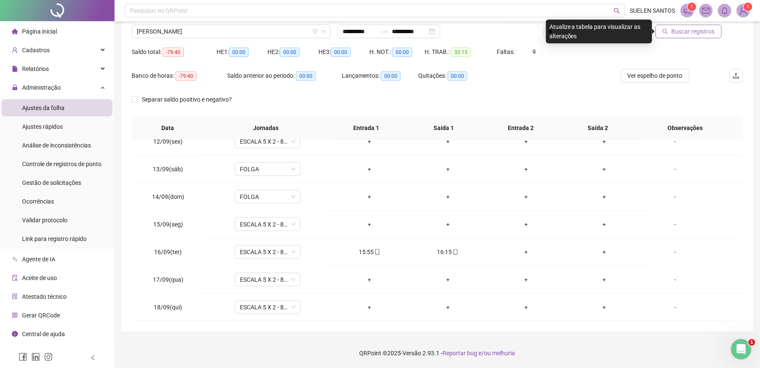
click at [697, 33] on span "Buscar registros" at bounding box center [693, 31] width 43 height 9
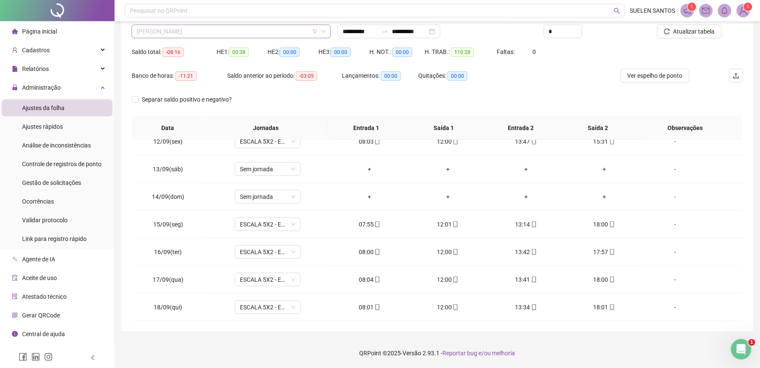
click at [222, 25] on div "[PERSON_NAME]" at bounding box center [231, 32] width 199 height 14
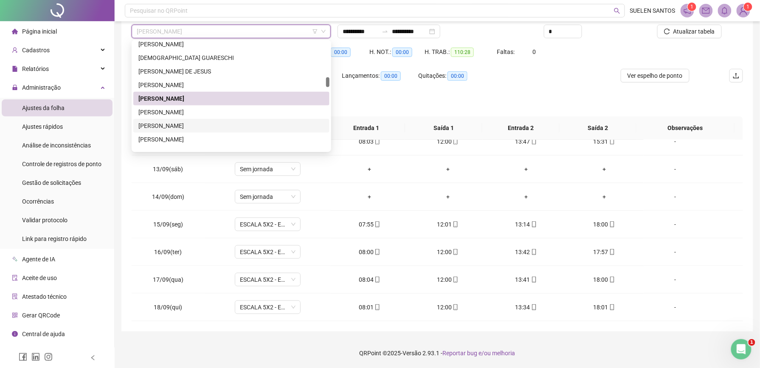
click at [171, 126] on div "[PERSON_NAME]" at bounding box center [231, 125] width 186 height 9
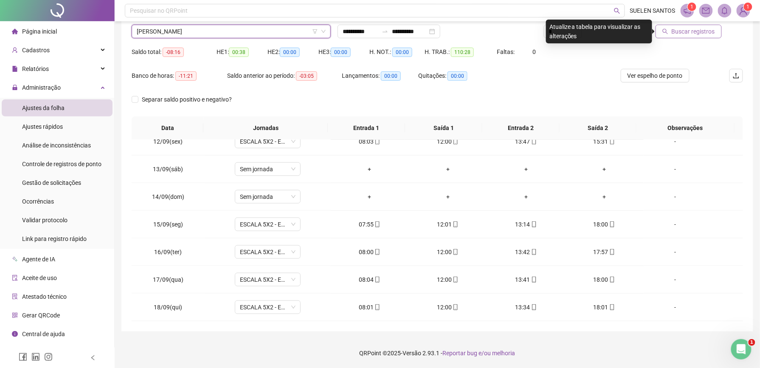
click at [689, 32] on span "Buscar registros" at bounding box center [693, 31] width 43 height 9
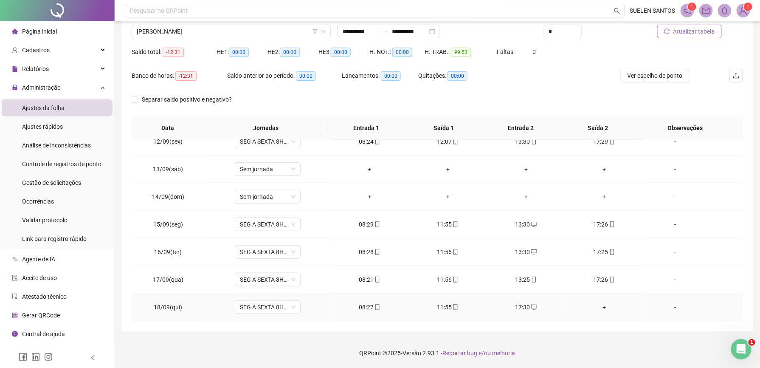
click at [597, 306] on div "+" at bounding box center [604, 306] width 65 height 9
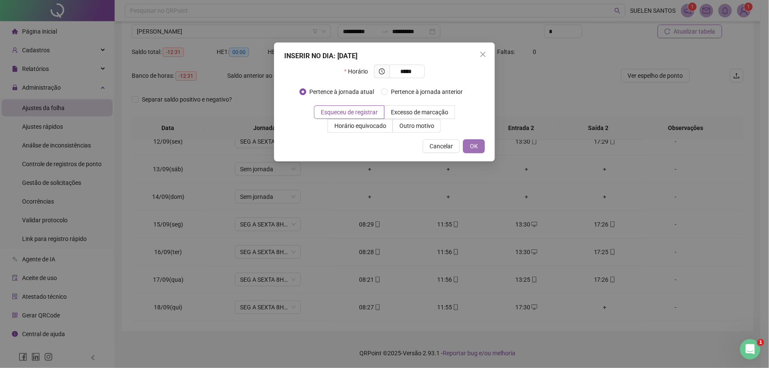
type input "*****"
click at [476, 145] on span "OK" at bounding box center [474, 145] width 8 height 9
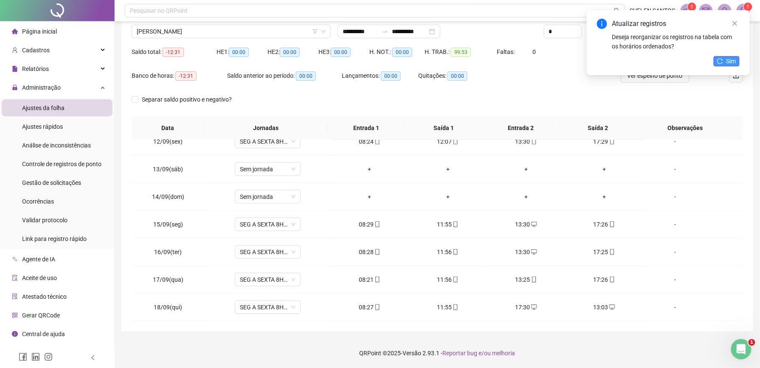
click at [736, 62] on span "Sim" at bounding box center [732, 60] width 10 height 9
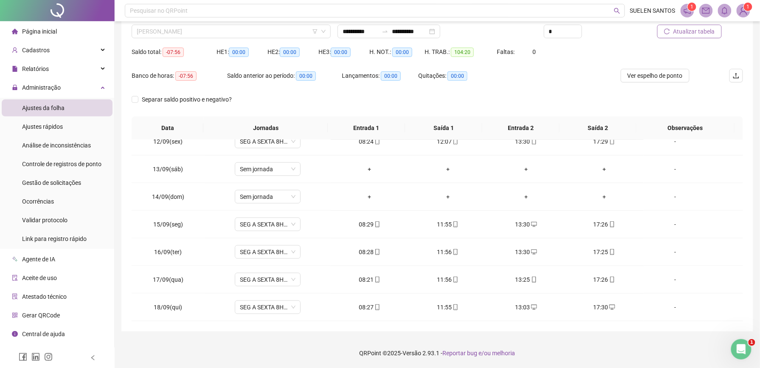
click at [209, 32] on span "[PERSON_NAME]" at bounding box center [231, 31] width 189 height 13
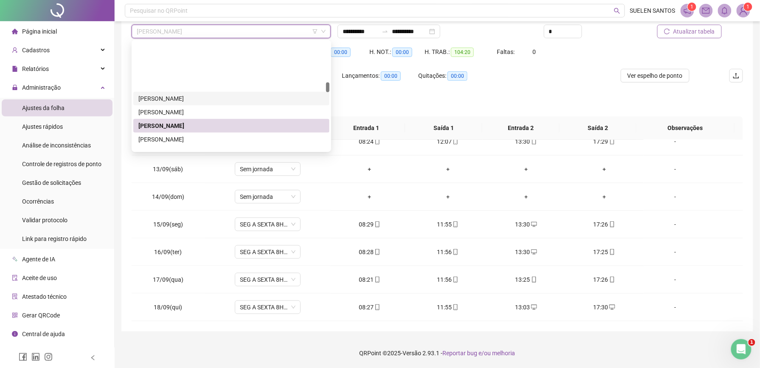
scroll to position [455, 0]
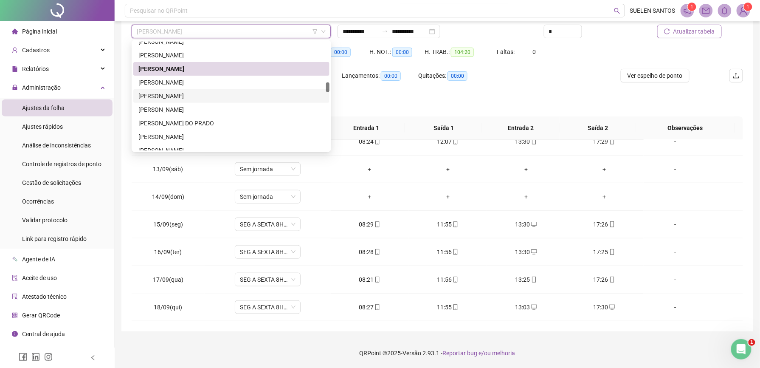
click at [193, 96] on div "[PERSON_NAME]" at bounding box center [231, 95] width 186 height 9
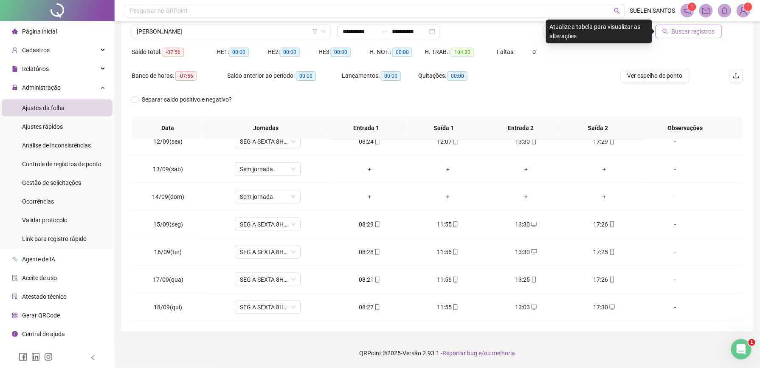
click at [692, 31] on span "Buscar registros" at bounding box center [693, 31] width 43 height 9
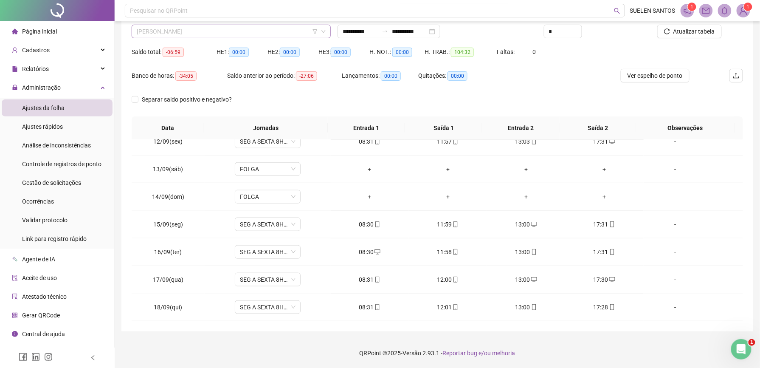
click at [268, 34] on span "[PERSON_NAME]" at bounding box center [231, 31] width 189 height 13
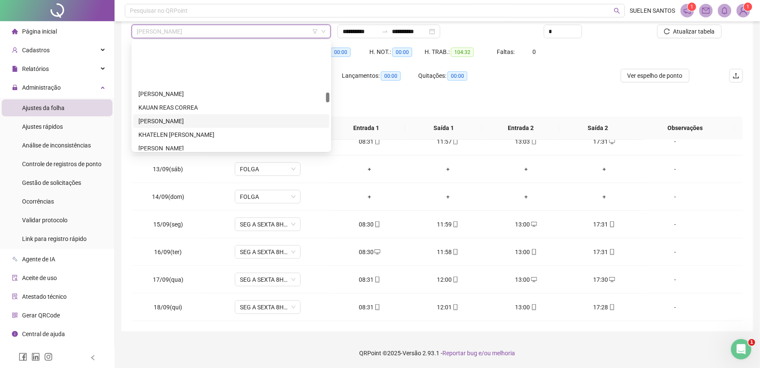
scroll to position [568, 0]
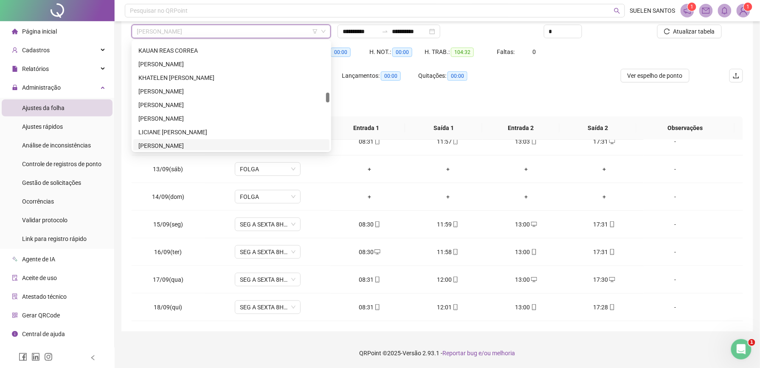
click at [174, 145] on div "[PERSON_NAME]" at bounding box center [231, 145] width 186 height 9
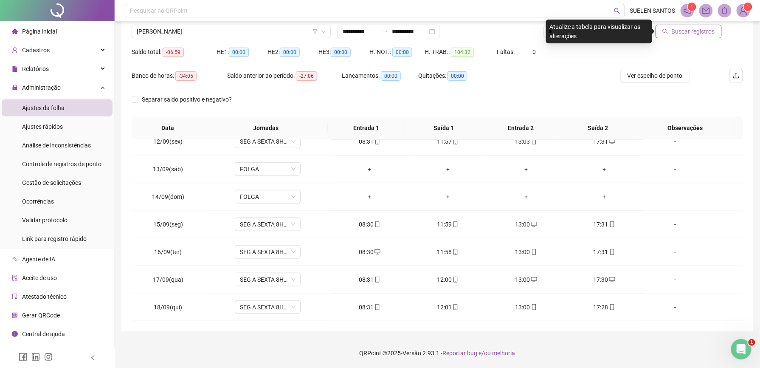
click at [682, 34] on span "Buscar registros" at bounding box center [693, 31] width 43 height 9
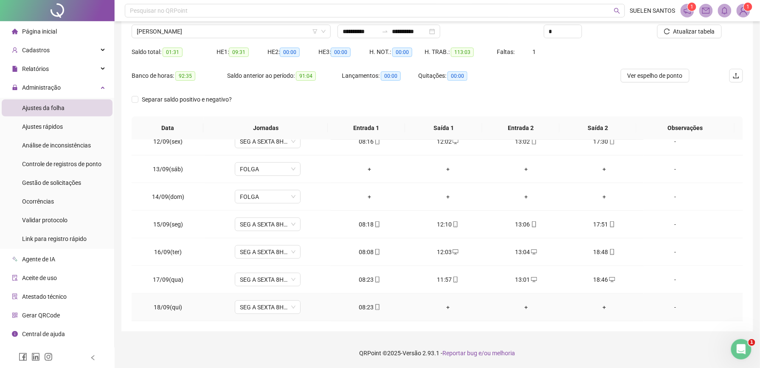
click at [443, 306] on div "+" at bounding box center [448, 306] width 65 height 9
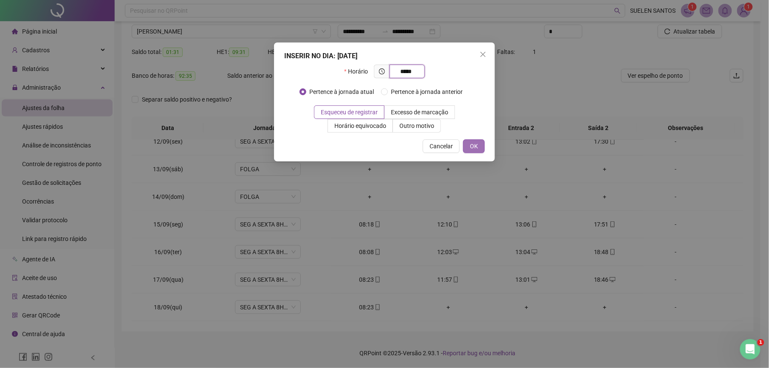
type input "*****"
click at [476, 141] on span "OK" at bounding box center [474, 145] width 8 height 9
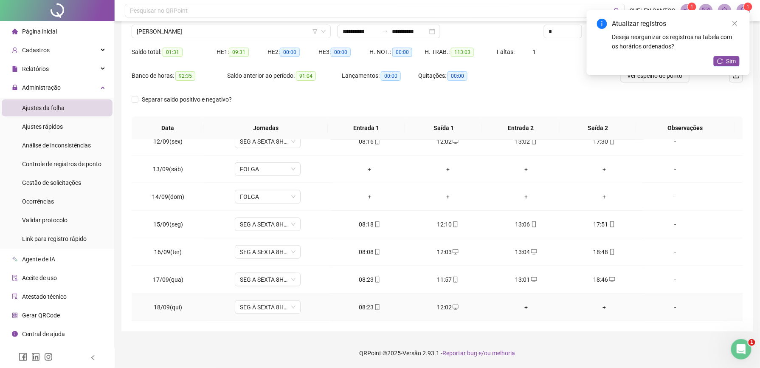
click at [520, 305] on div "+" at bounding box center [526, 306] width 65 height 9
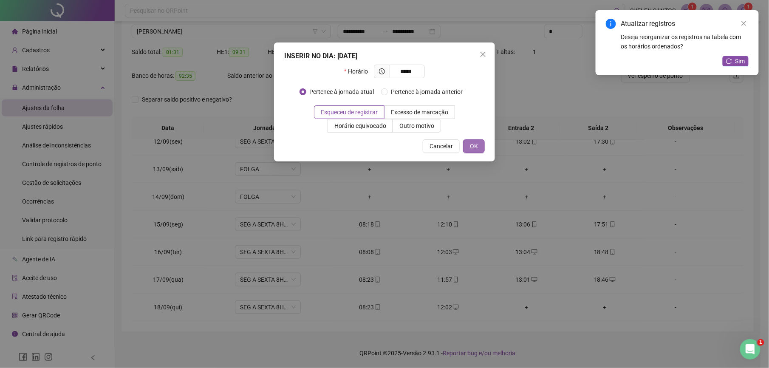
type input "*****"
click at [478, 145] on button "OK" at bounding box center [474, 146] width 22 height 14
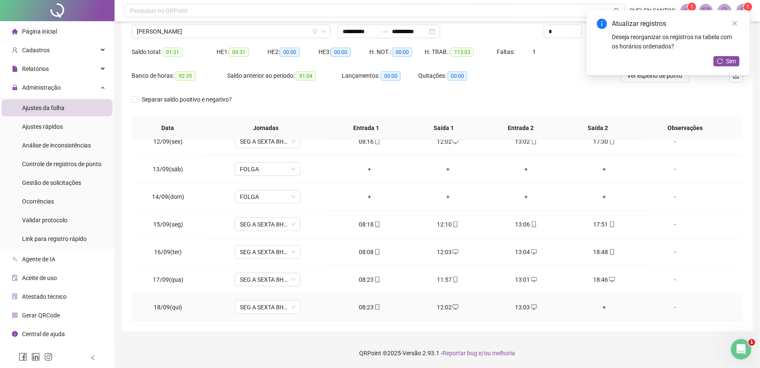
click at [599, 307] on div "+" at bounding box center [604, 306] width 65 height 9
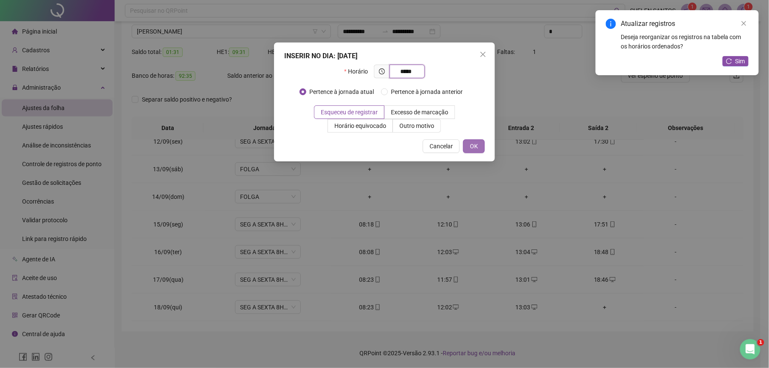
type input "*****"
click at [478, 144] on button "OK" at bounding box center [474, 146] width 22 height 14
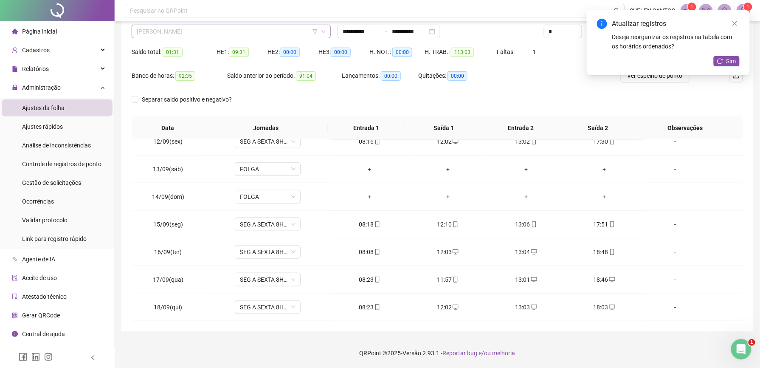
click at [225, 35] on span "[PERSON_NAME]" at bounding box center [231, 31] width 189 height 13
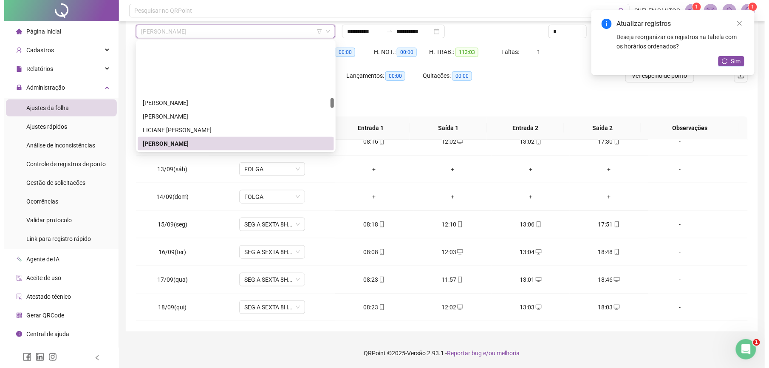
scroll to position [627, 0]
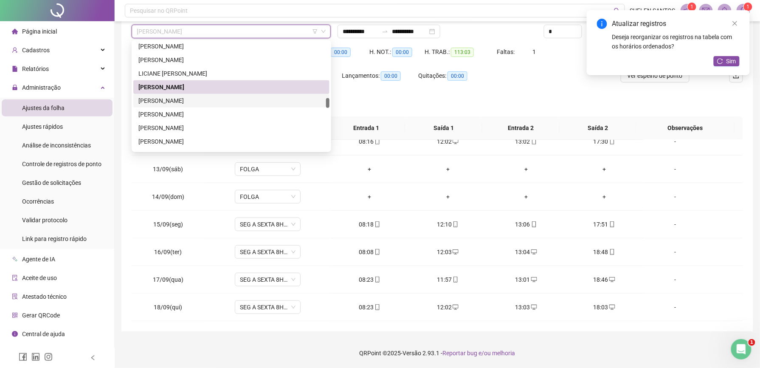
click at [192, 104] on div "[PERSON_NAME]" at bounding box center [231, 100] width 186 height 9
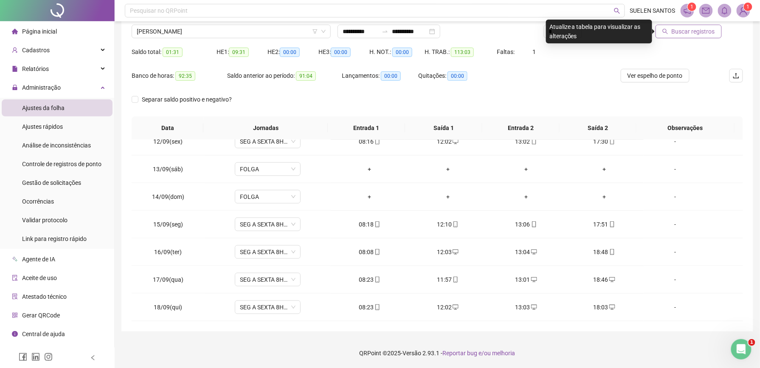
click at [681, 26] on button "Buscar registros" at bounding box center [689, 32] width 66 height 14
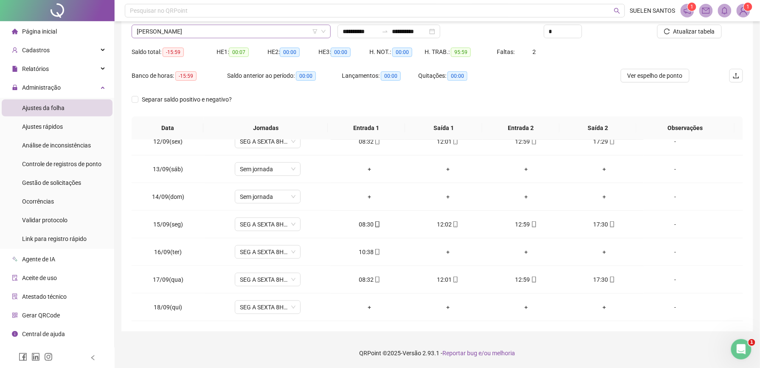
click at [231, 34] on span "[PERSON_NAME]" at bounding box center [231, 31] width 189 height 13
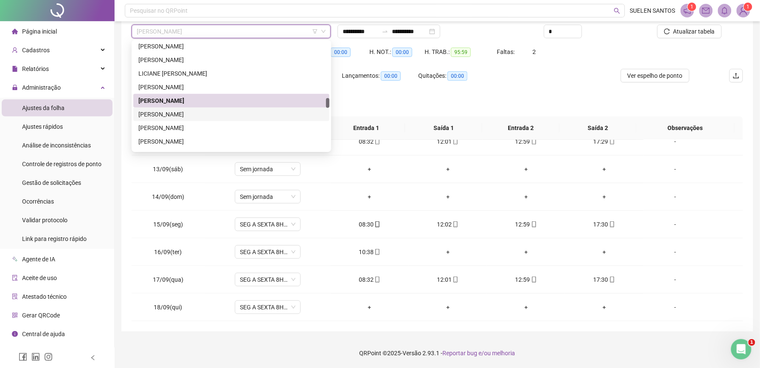
click at [180, 116] on div "[PERSON_NAME]" at bounding box center [231, 114] width 186 height 9
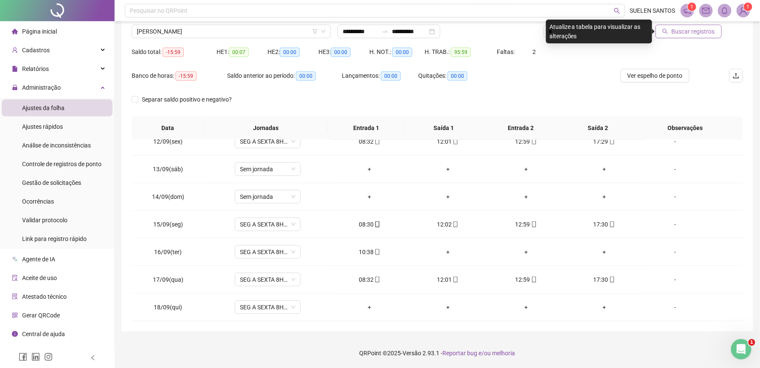
click at [688, 35] on span "Buscar registros" at bounding box center [693, 31] width 43 height 9
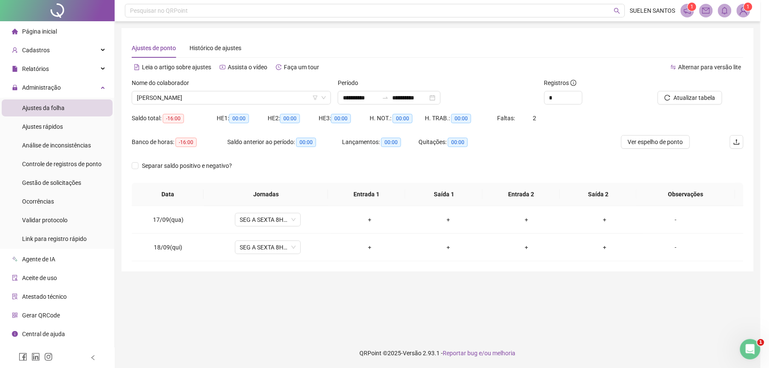
scroll to position [0, 0]
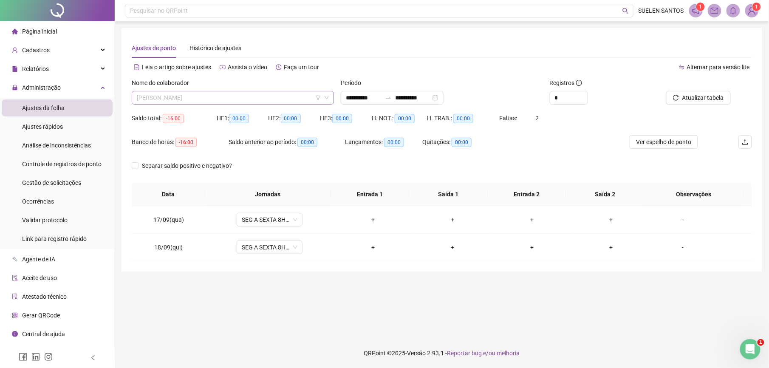
click at [230, 99] on span "[PERSON_NAME]" at bounding box center [233, 97] width 192 height 13
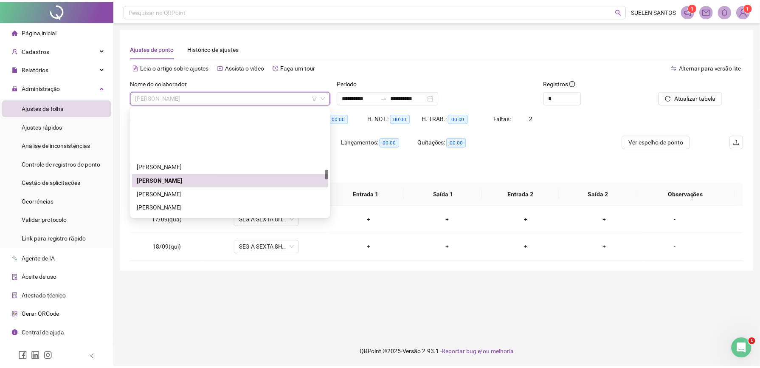
scroll to position [684, 0]
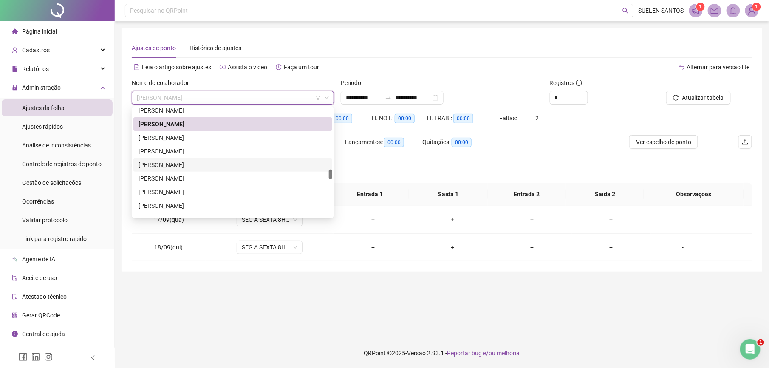
click at [198, 164] on div "[PERSON_NAME]" at bounding box center [232, 164] width 189 height 9
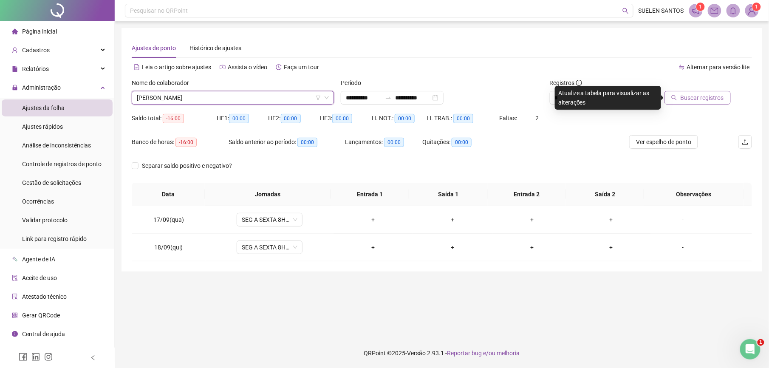
click at [706, 97] on span "Buscar registros" at bounding box center [701, 97] width 43 height 9
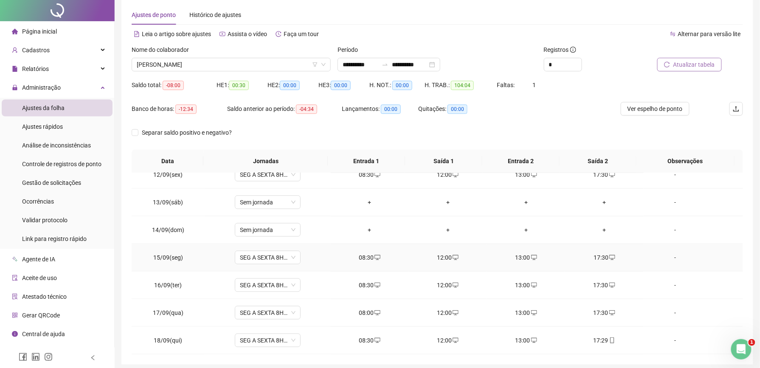
scroll to position [66, 0]
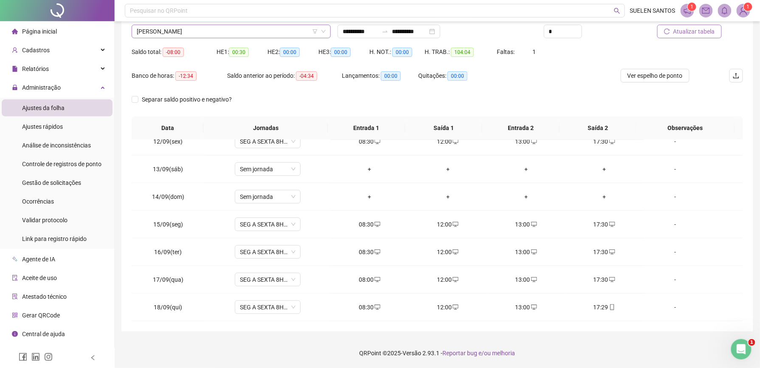
click at [229, 34] on span "[PERSON_NAME]" at bounding box center [231, 31] width 189 height 13
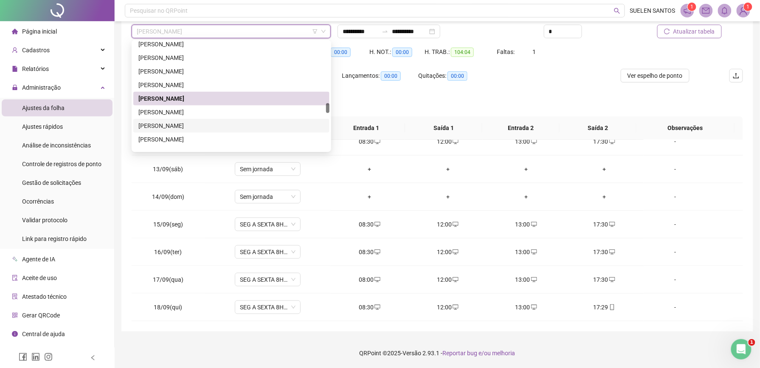
drag, startPoint x: 207, startPoint y: 124, endPoint x: 218, endPoint y: 128, distance: 11.4
click at [207, 124] on div "[PERSON_NAME]" at bounding box center [231, 125] width 186 height 9
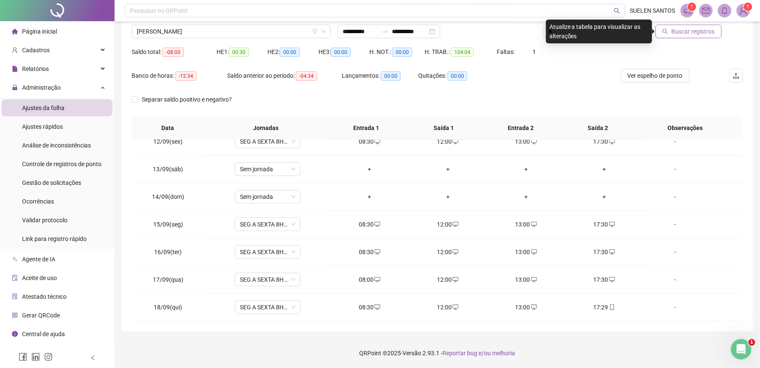
click at [692, 30] on span "Buscar registros" at bounding box center [693, 31] width 43 height 9
click at [233, 28] on span "[PERSON_NAME]" at bounding box center [231, 31] width 189 height 13
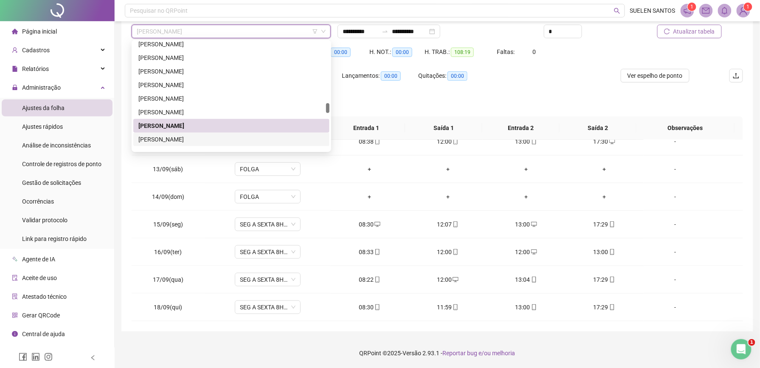
click at [176, 139] on div "[PERSON_NAME]" at bounding box center [231, 139] width 186 height 9
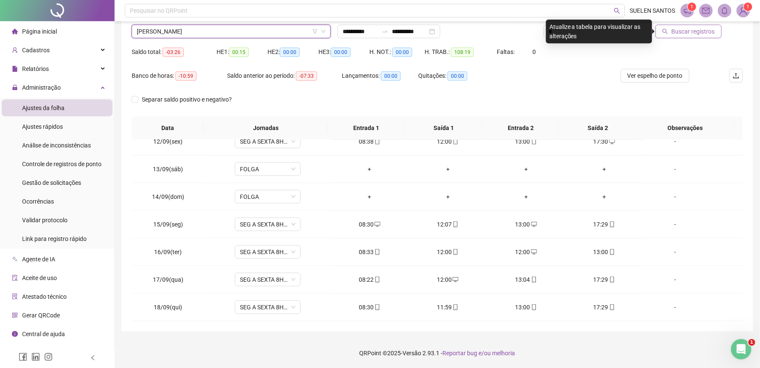
click at [694, 28] on span "Buscar registros" at bounding box center [693, 31] width 43 height 9
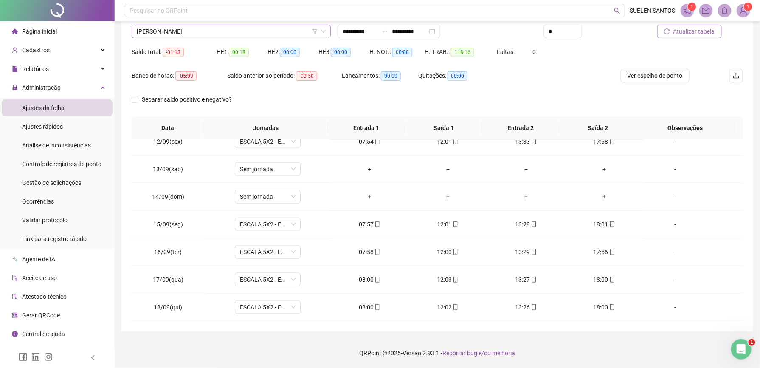
click at [225, 29] on span "[PERSON_NAME]" at bounding box center [231, 31] width 189 height 13
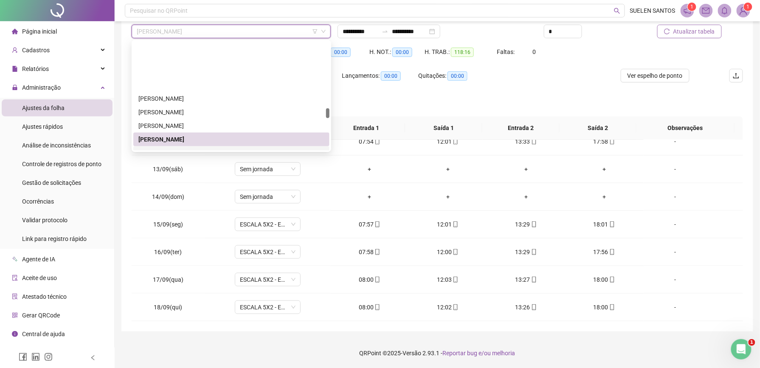
scroll to position [741, 0]
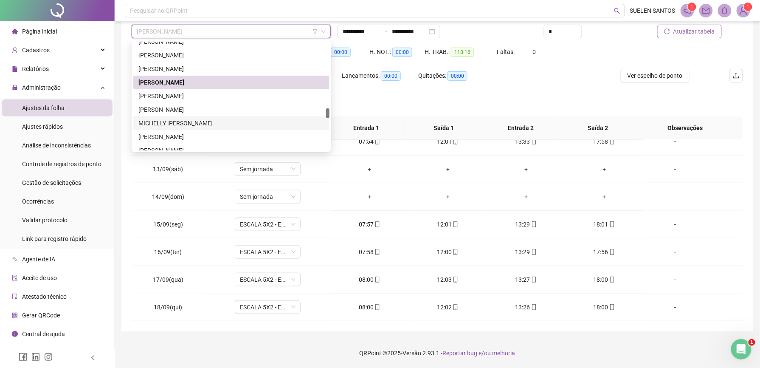
click at [186, 121] on div "MICHELLY [PERSON_NAME]" at bounding box center [231, 122] width 186 height 9
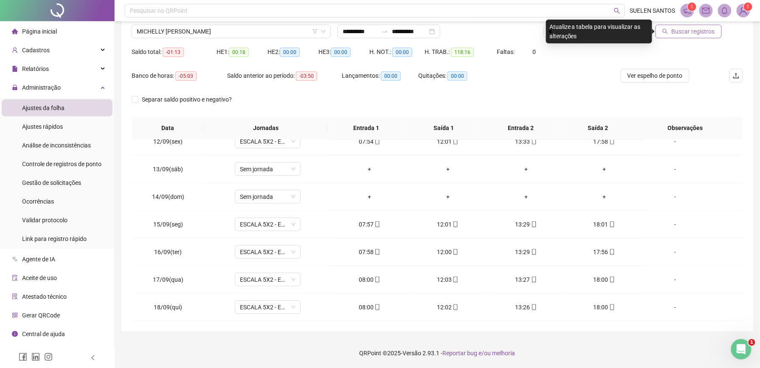
click at [680, 31] on span "Buscar registros" at bounding box center [693, 31] width 43 height 9
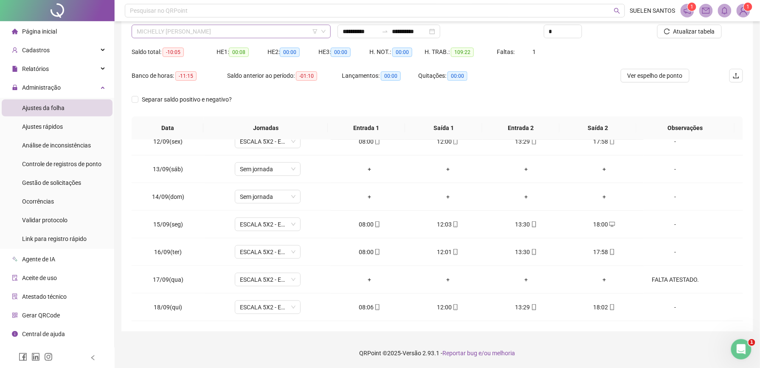
click at [259, 30] on span "MICHELLY [PERSON_NAME]" at bounding box center [231, 31] width 189 height 13
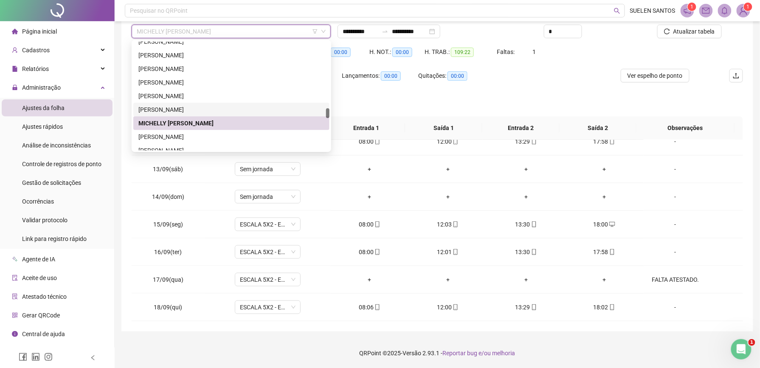
scroll to position [797, 0]
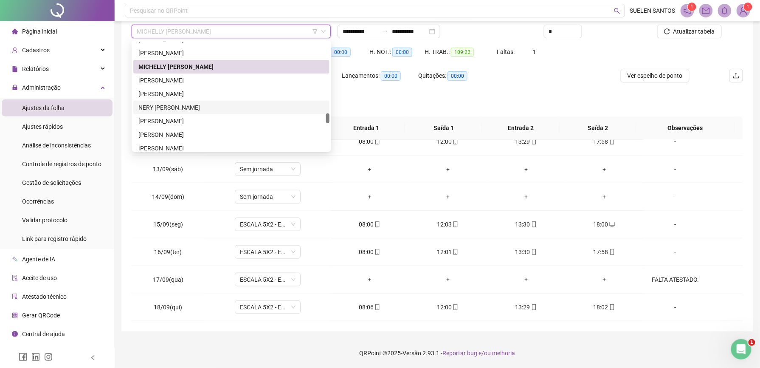
click at [175, 103] on div "NERY [PERSON_NAME]" at bounding box center [231, 107] width 186 height 9
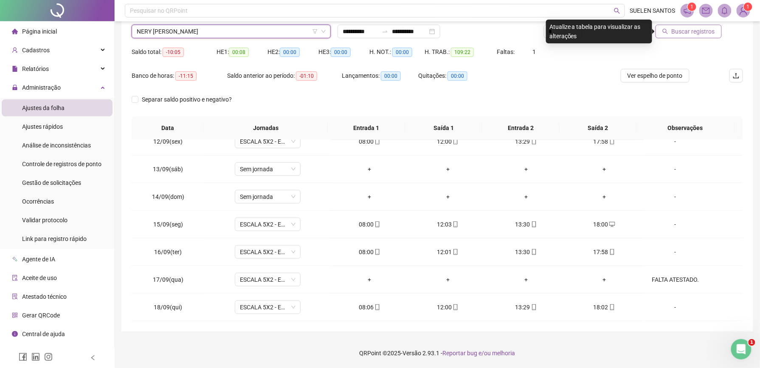
click at [691, 31] on span "Buscar registros" at bounding box center [693, 31] width 43 height 9
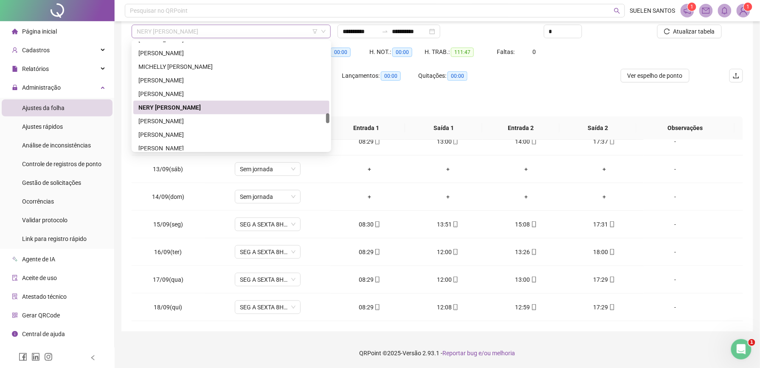
click at [226, 31] on span "NERY [PERSON_NAME]" at bounding box center [231, 31] width 189 height 13
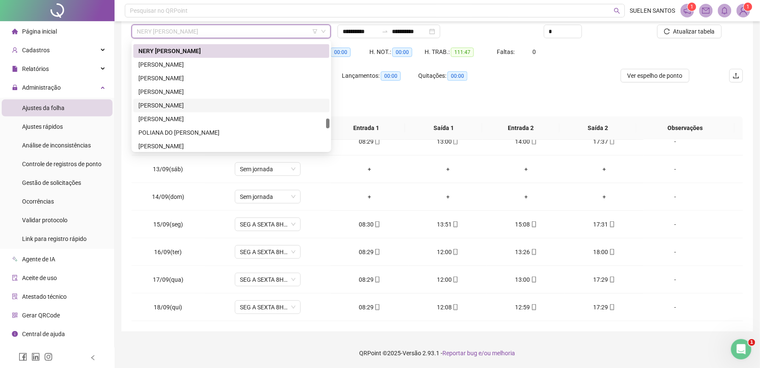
click at [174, 102] on div "[PERSON_NAME]" at bounding box center [231, 105] width 186 height 9
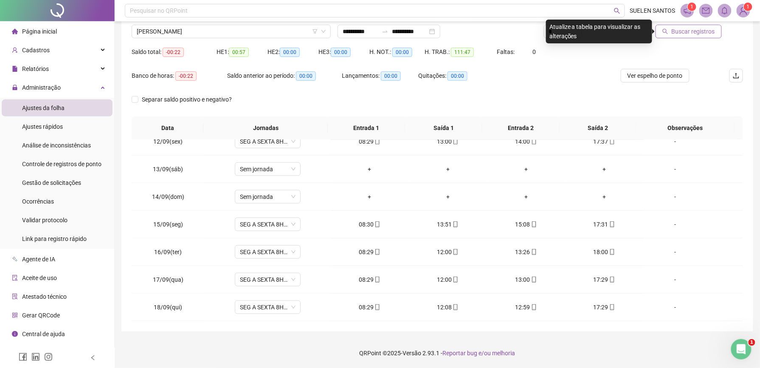
click at [684, 32] on span "Buscar registros" at bounding box center [693, 31] width 43 height 9
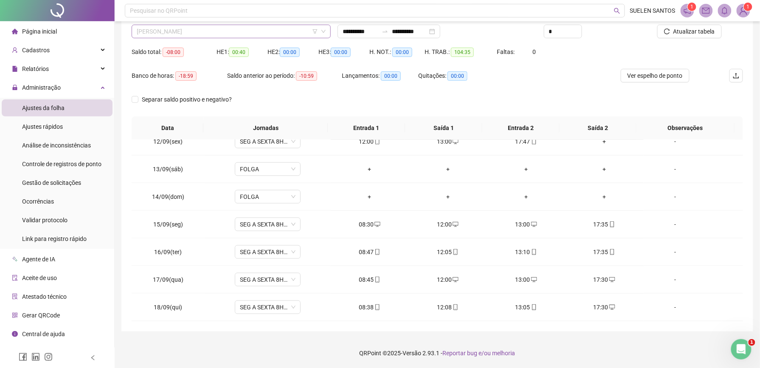
click at [220, 31] on span "[PERSON_NAME]" at bounding box center [231, 31] width 189 height 13
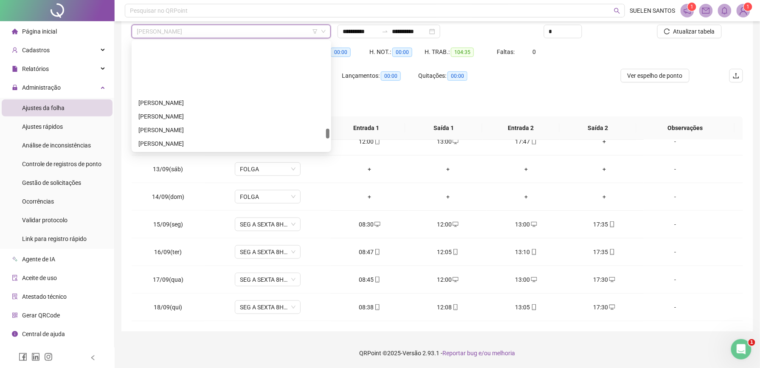
scroll to position [967, 0]
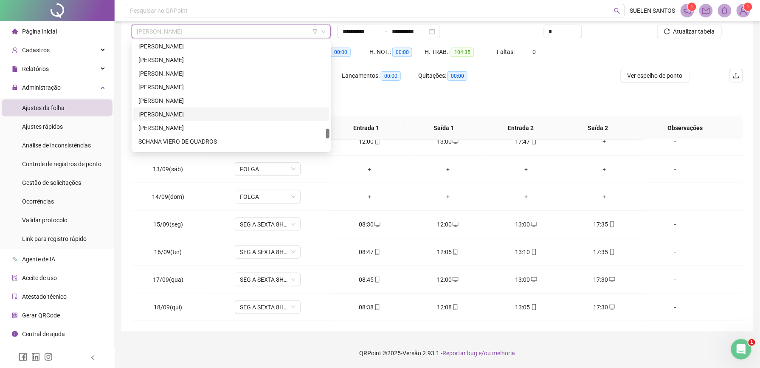
click at [172, 113] on div "[PERSON_NAME]" at bounding box center [231, 114] width 186 height 9
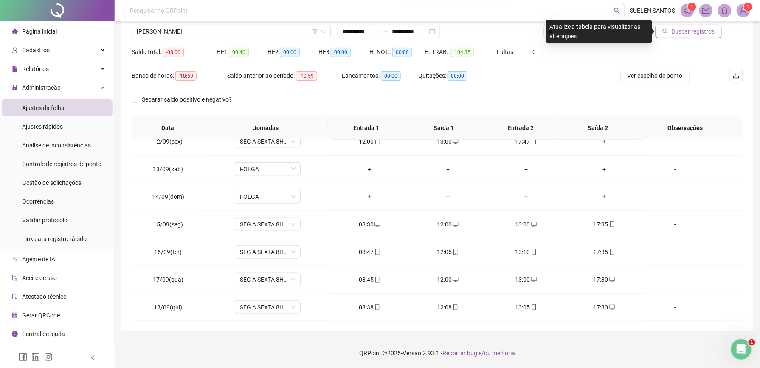
click at [707, 32] on span "Buscar registros" at bounding box center [693, 31] width 43 height 9
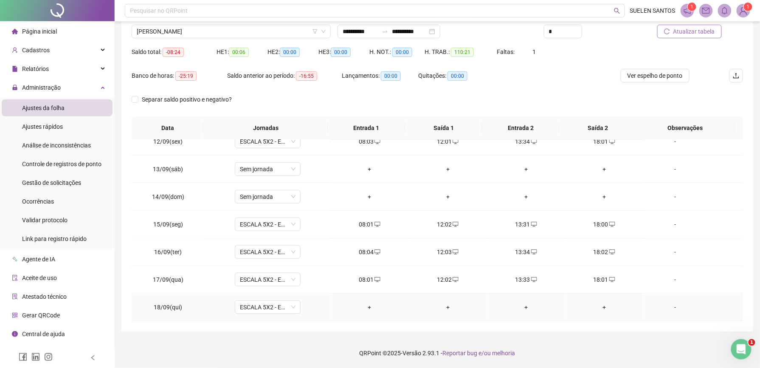
click at [365, 307] on div "+" at bounding box center [370, 306] width 65 height 9
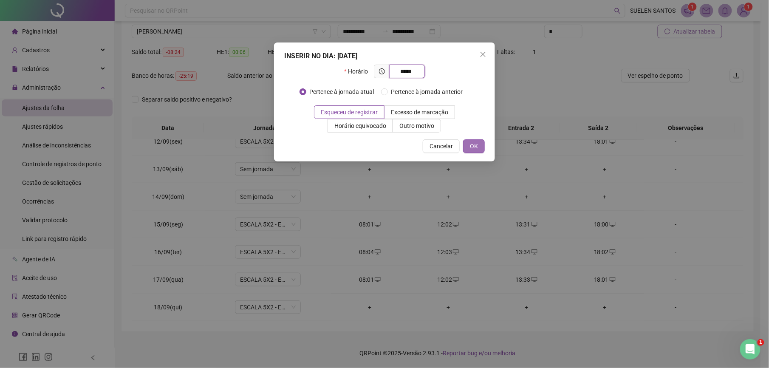
type input "*****"
click at [476, 148] on span "OK" at bounding box center [474, 145] width 8 height 9
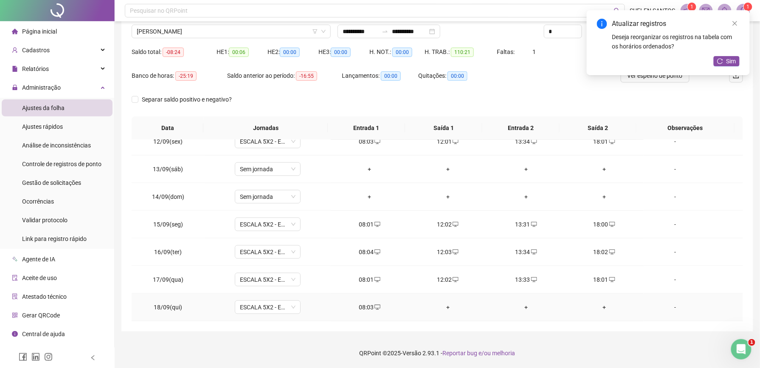
click at [444, 304] on div "+" at bounding box center [448, 306] width 65 height 9
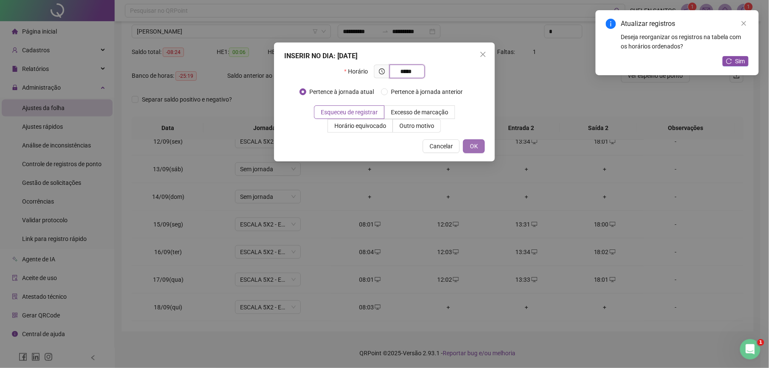
type input "*****"
click at [470, 144] on span "OK" at bounding box center [474, 145] width 8 height 9
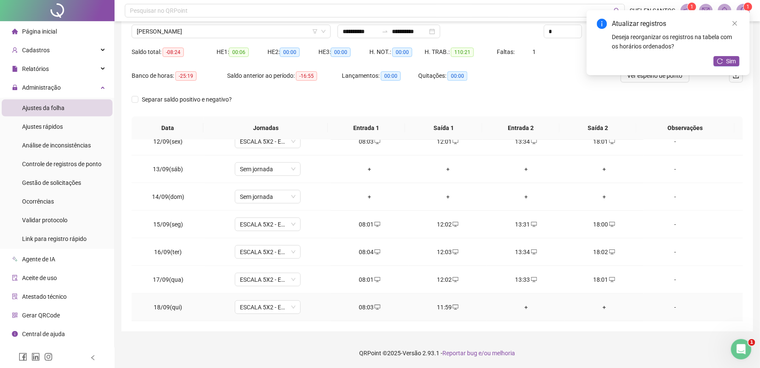
click at [521, 306] on div "+" at bounding box center [526, 306] width 65 height 9
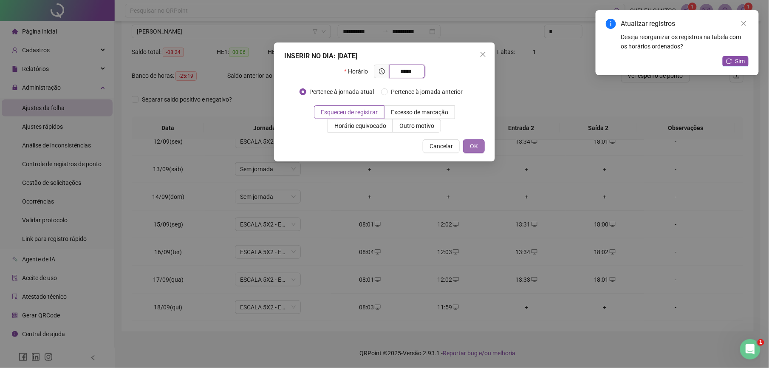
type input "*****"
click at [470, 144] on span "OK" at bounding box center [474, 145] width 8 height 9
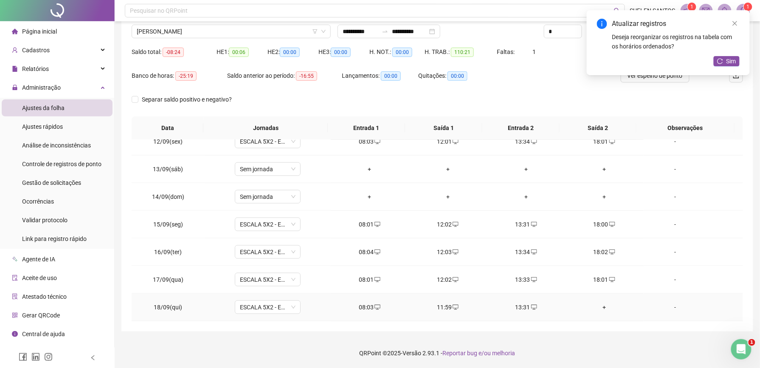
click at [596, 306] on div "+" at bounding box center [604, 306] width 65 height 9
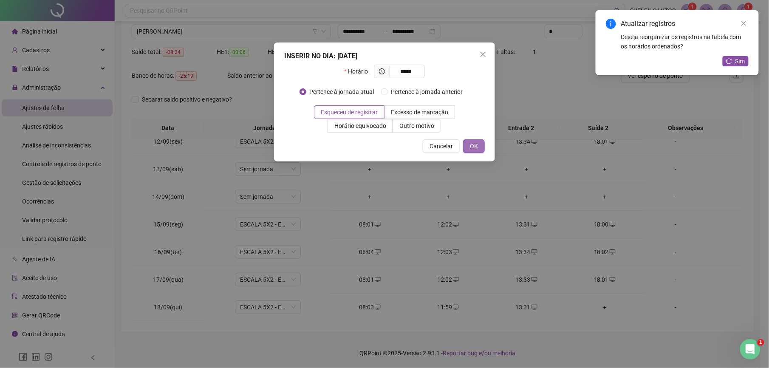
type input "*****"
click at [475, 146] on span "OK" at bounding box center [474, 145] width 8 height 9
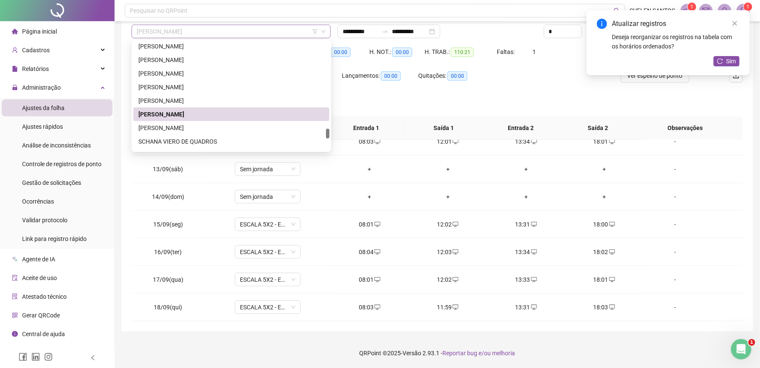
click at [254, 34] on span "[PERSON_NAME]" at bounding box center [231, 31] width 189 height 13
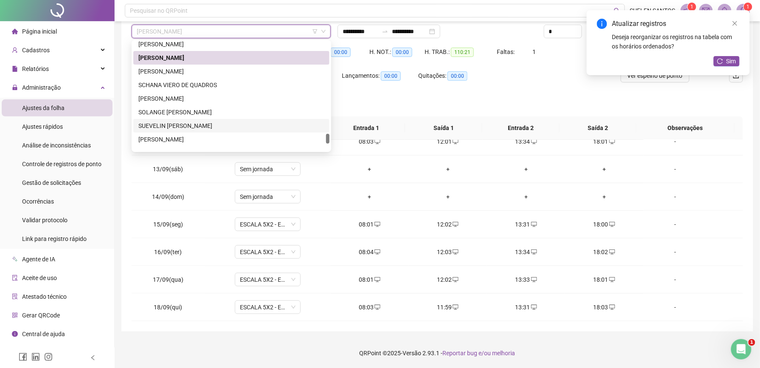
click at [182, 127] on div "SUEVELIN [PERSON_NAME]" at bounding box center [231, 125] width 186 height 9
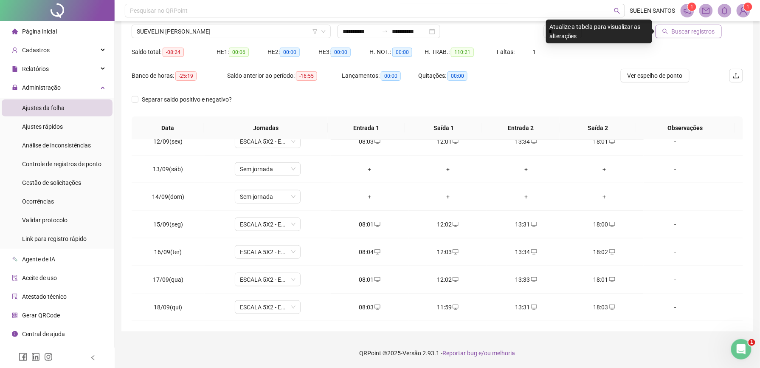
click at [697, 31] on span "Buscar registros" at bounding box center [693, 31] width 43 height 9
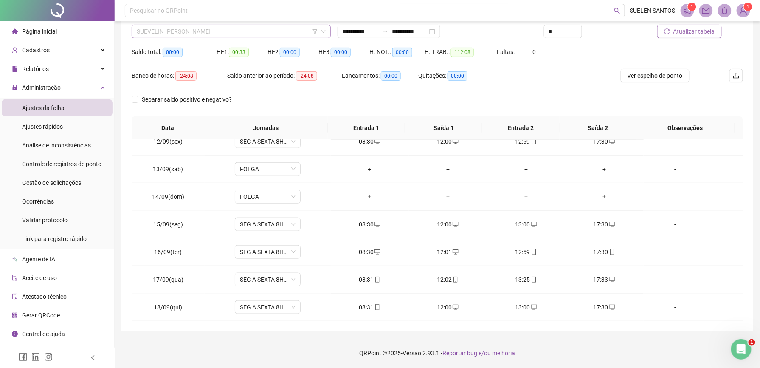
click at [229, 37] on span "SUEVELIN [PERSON_NAME]" at bounding box center [231, 31] width 189 height 13
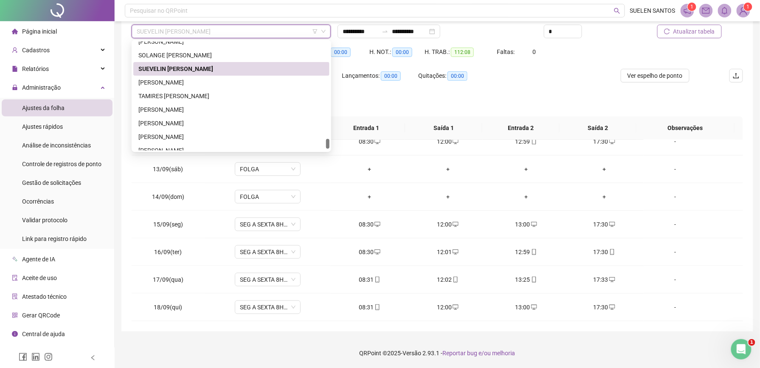
scroll to position [1101, 0]
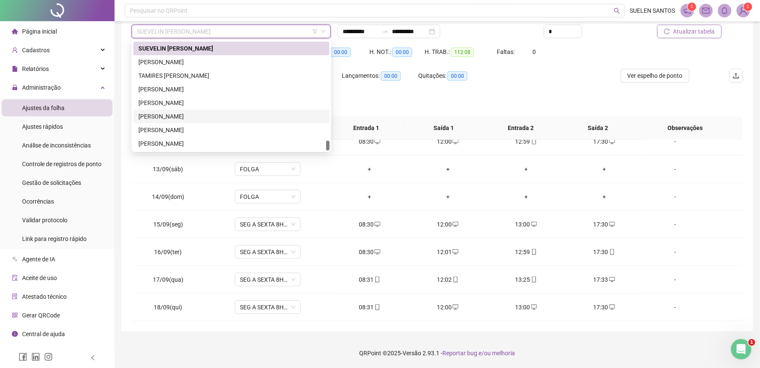
click at [186, 118] on div "[PERSON_NAME]" at bounding box center [231, 116] width 186 height 9
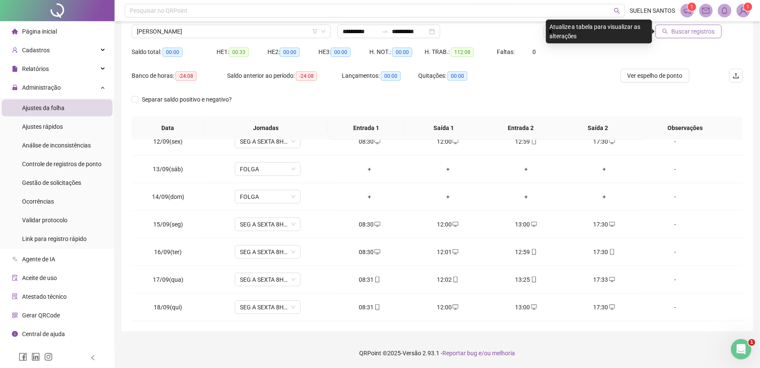
click at [702, 33] on span "Buscar registros" at bounding box center [693, 31] width 43 height 9
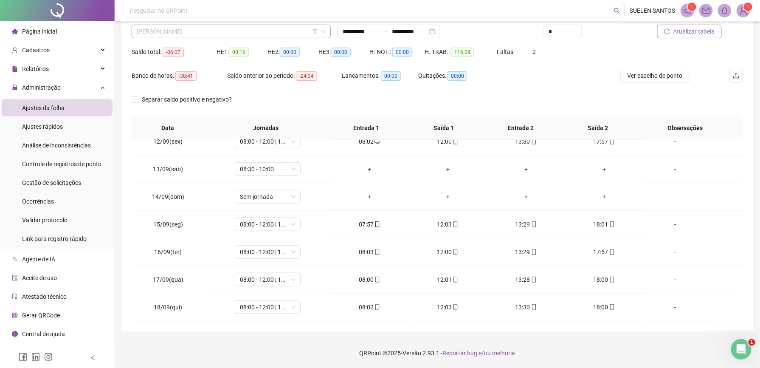
click at [242, 31] on span "[PERSON_NAME]" at bounding box center [231, 31] width 189 height 13
